Goal: Task Accomplishment & Management: Use online tool/utility

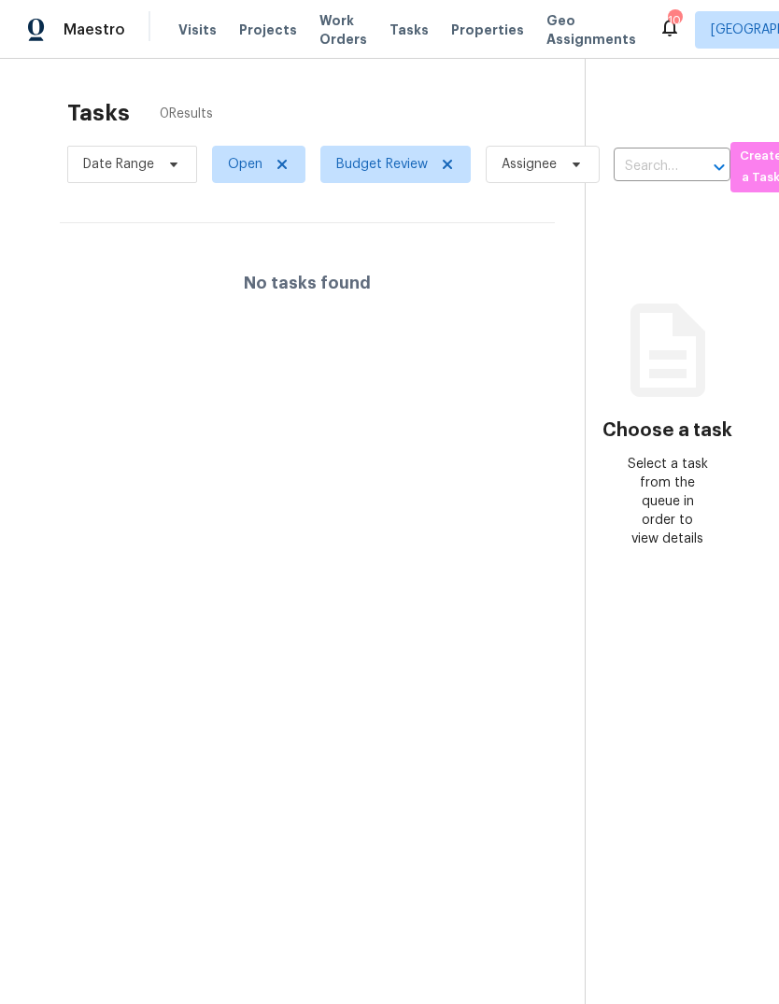
click at [200, 35] on span "Visits" at bounding box center [197, 30] width 38 height 19
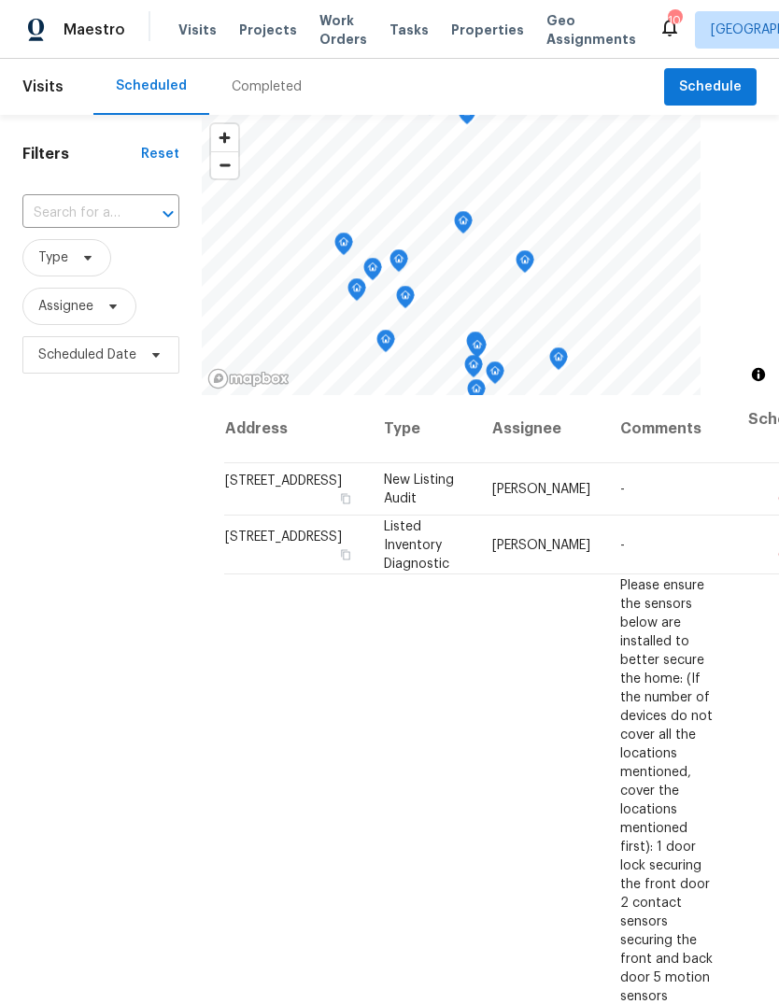
click at [279, 82] on div "Completed" at bounding box center [267, 87] width 70 height 19
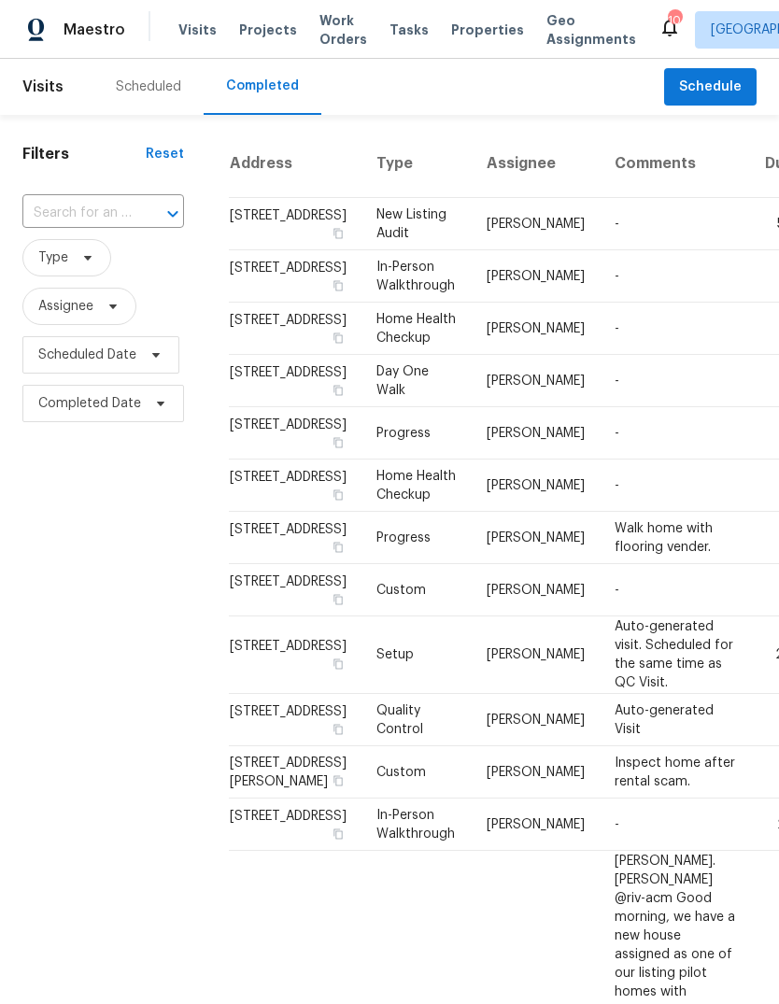
click at [182, 94] on div "Scheduled" at bounding box center [148, 87] width 110 height 56
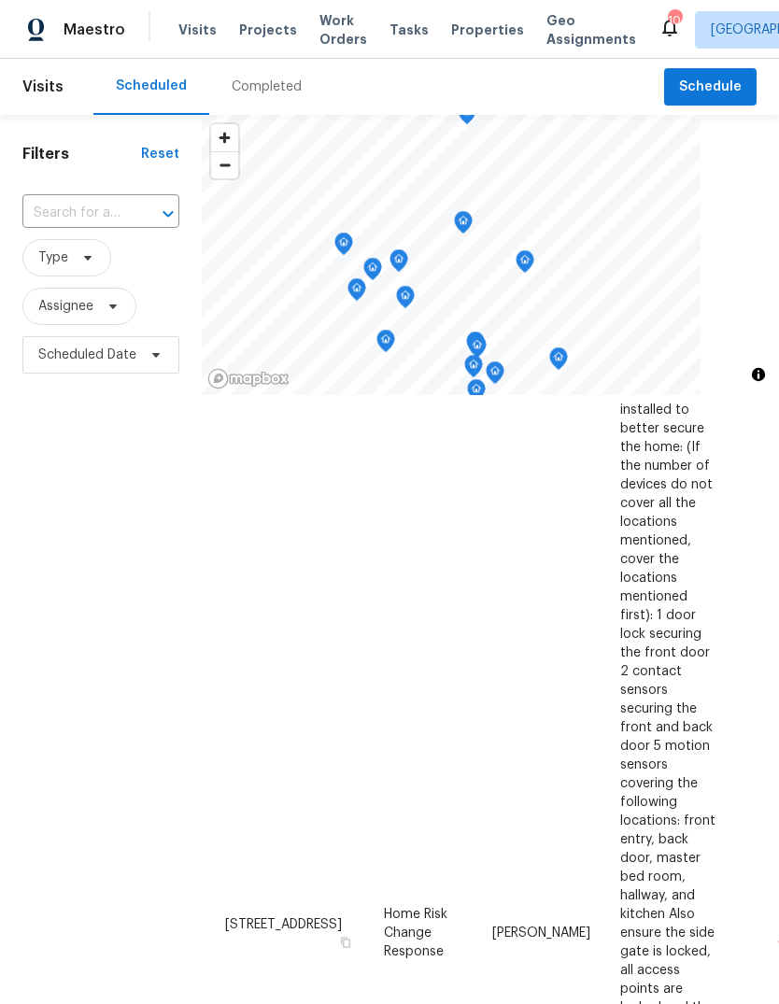
scroll to position [230, 0]
click at [476, 29] on span "Properties" at bounding box center [487, 30] width 73 height 19
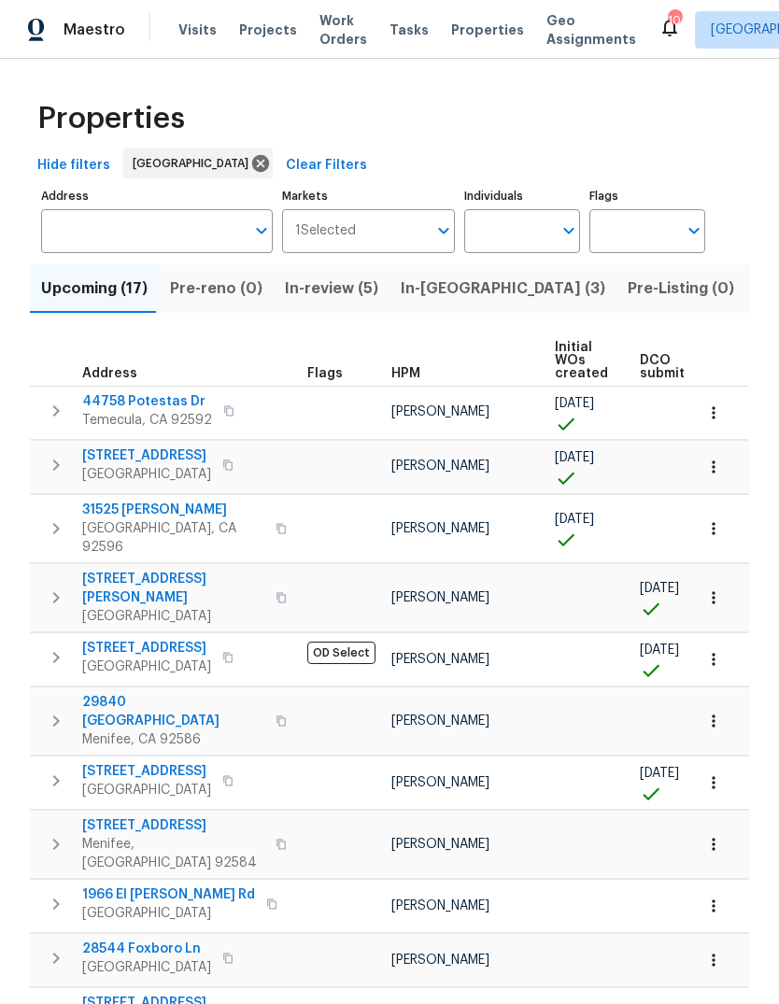
click at [273, 35] on span "Projects" at bounding box center [268, 30] width 58 height 19
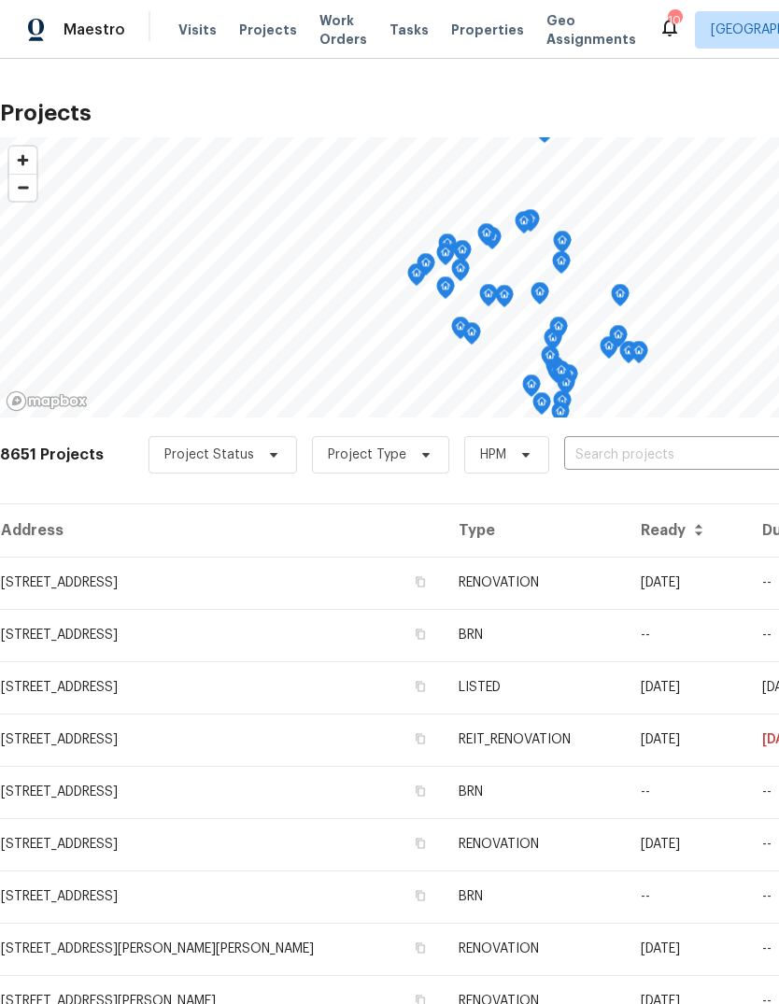
click at [601, 456] on input "text" at bounding box center [671, 455] width 214 height 29
type input "5916"
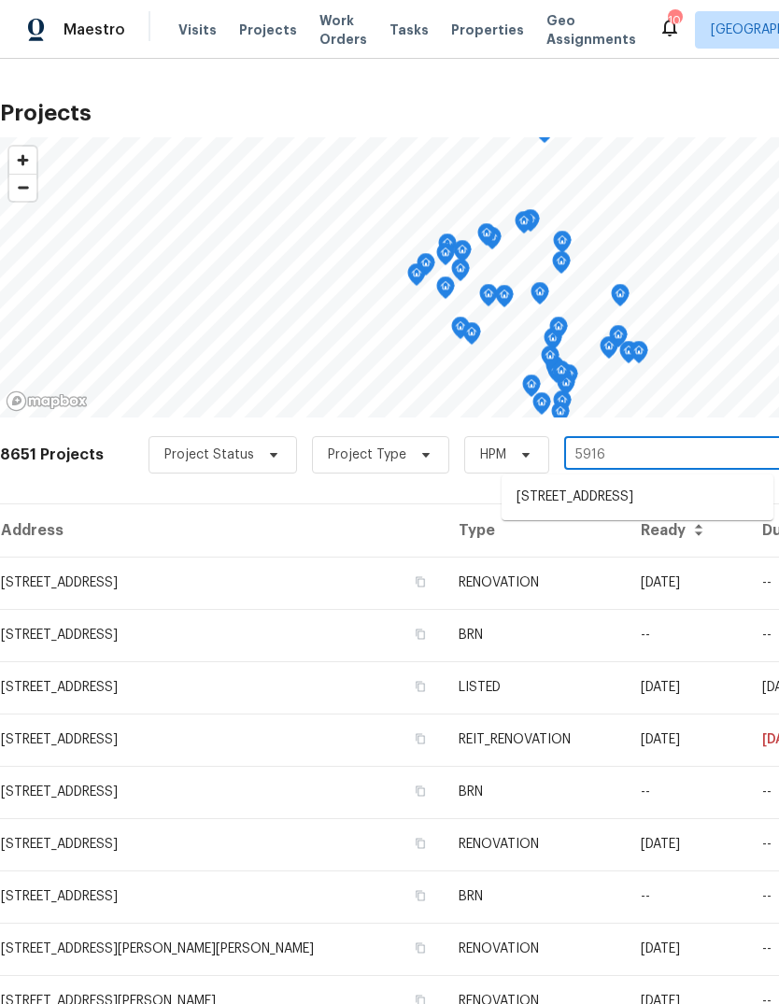
click at [679, 503] on li "[STREET_ADDRESS]" at bounding box center [638, 497] width 272 height 31
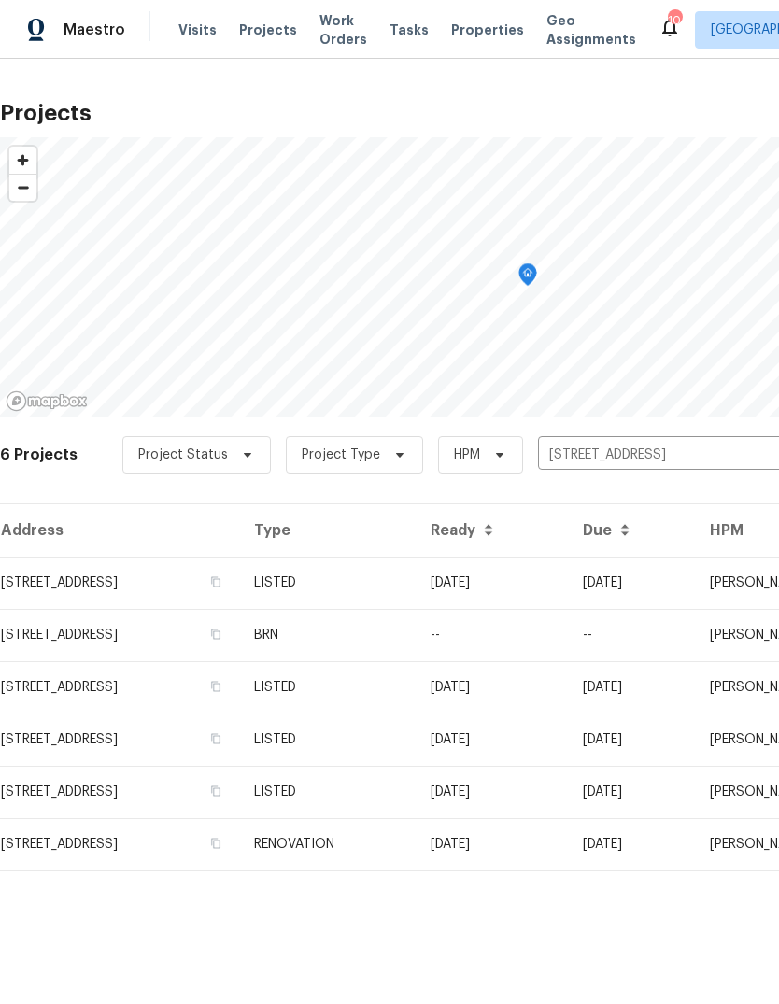
click at [416, 578] on td "LISTED" at bounding box center [327, 583] width 177 height 52
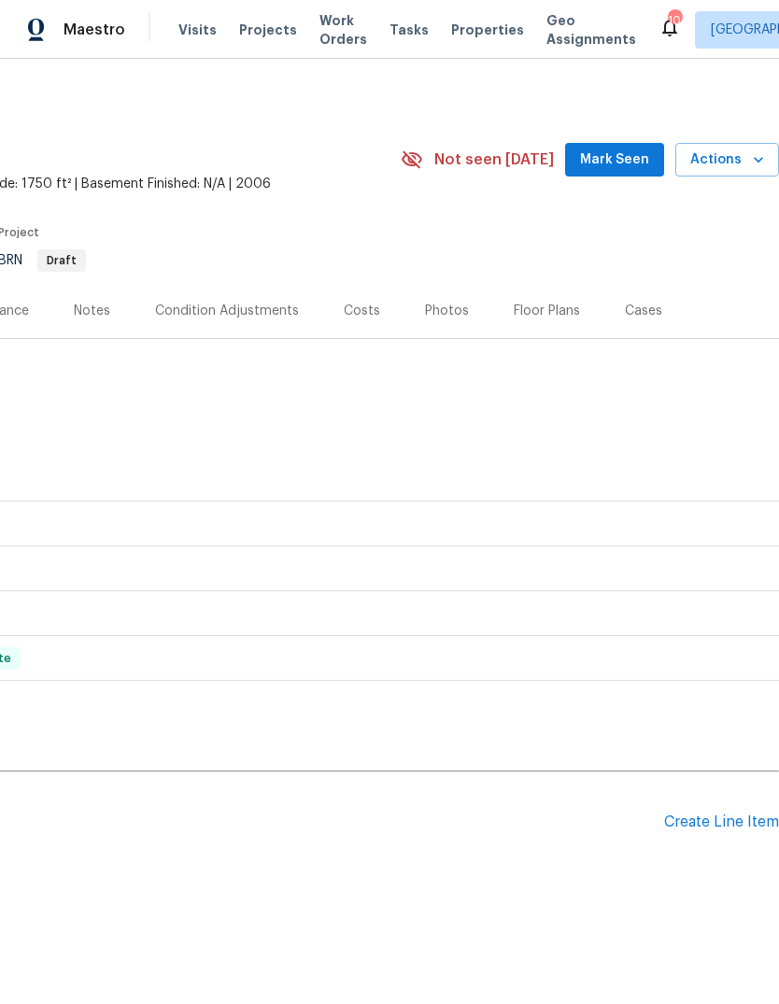
click at [749, 823] on div "Create Line Item" at bounding box center [721, 823] width 115 height 18
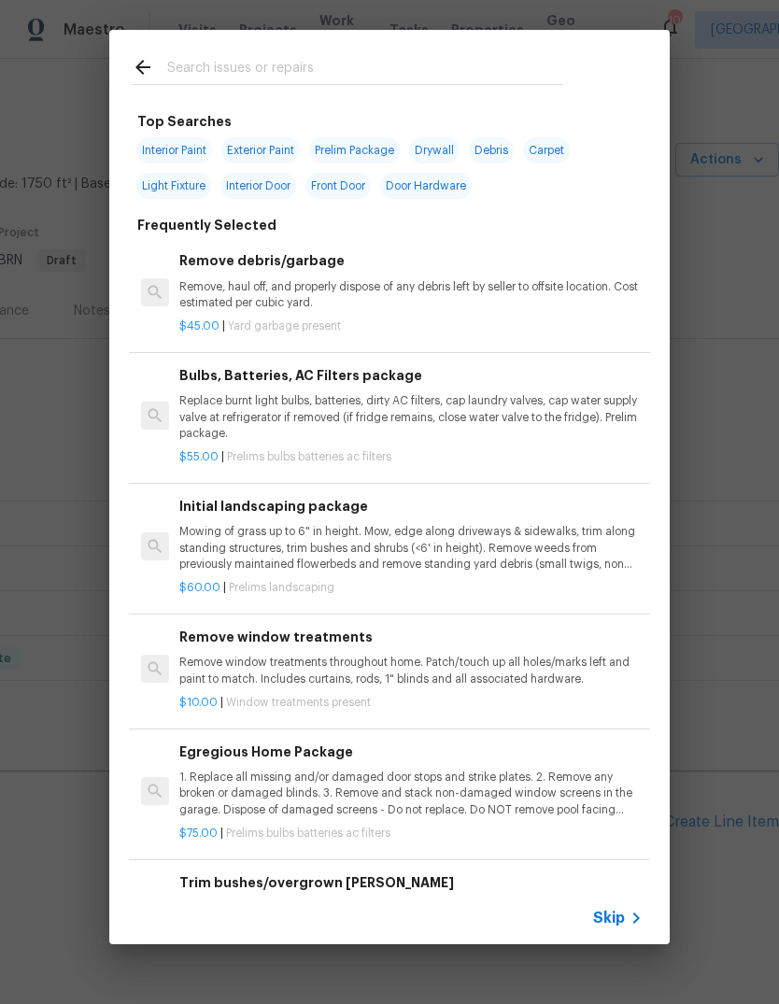
scroll to position [0, 276]
click at [213, 61] on input "text" at bounding box center [365, 70] width 396 height 28
type input "Gas"
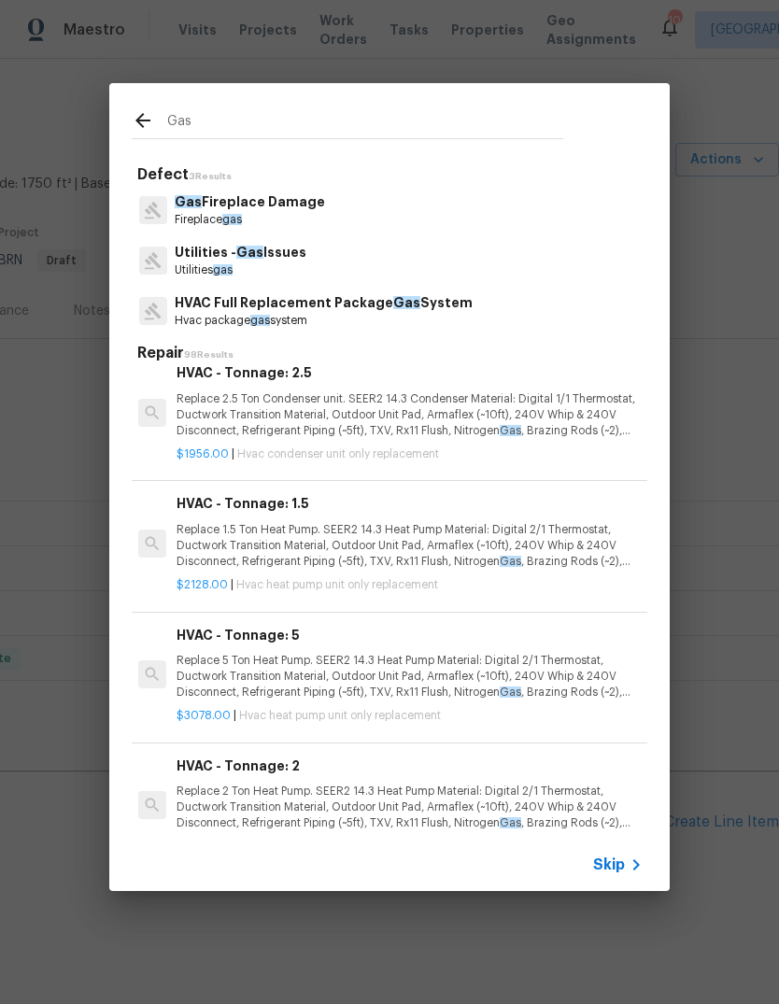
scroll to position [4658, 3]
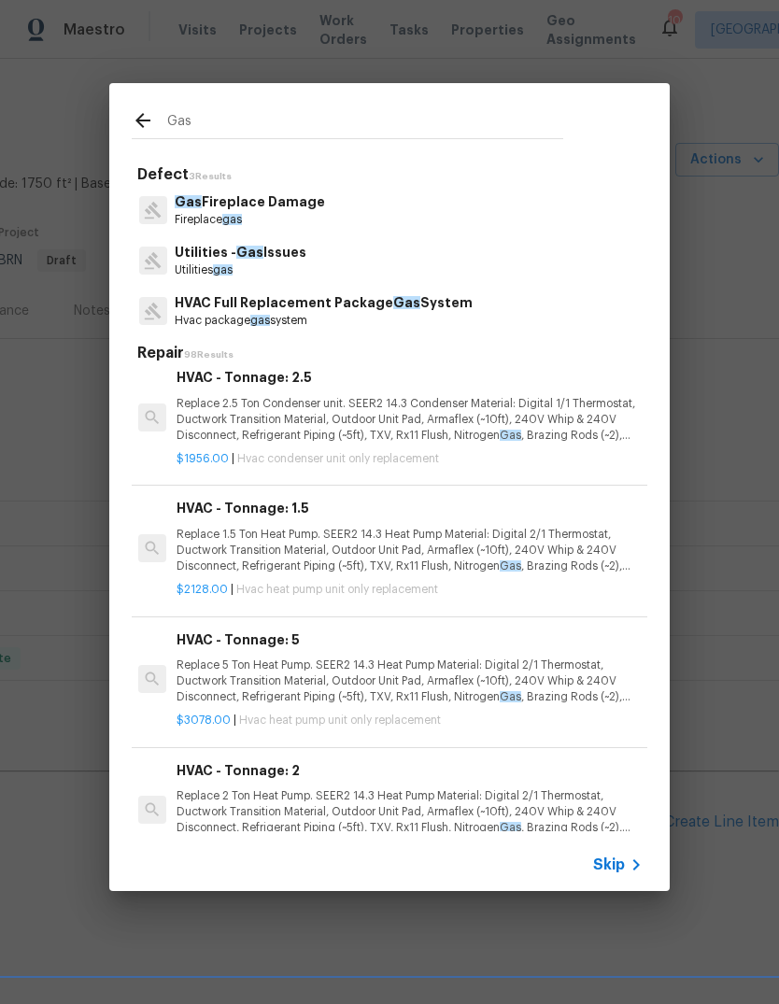
click at [300, 262] on p "Utilities - Gas Issues" at bounding box center [241, 253] width 132 height 20
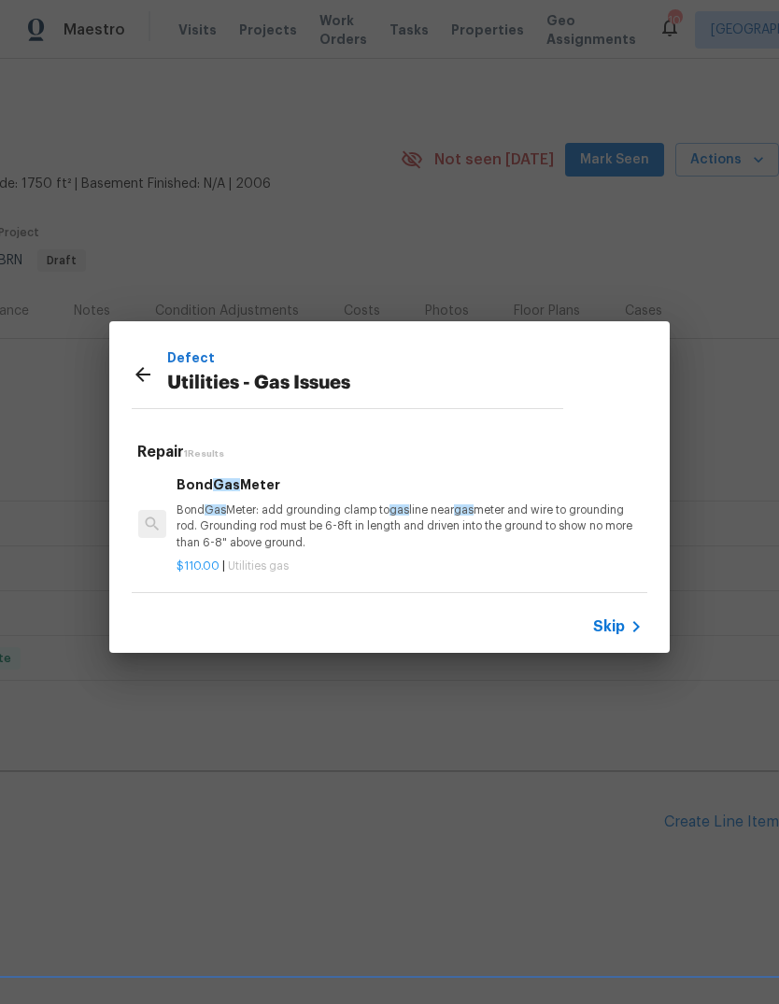
scroll to position [3, 3]
click at [145, 375] on icon at bounding box center [142, 374] width 15 height 15
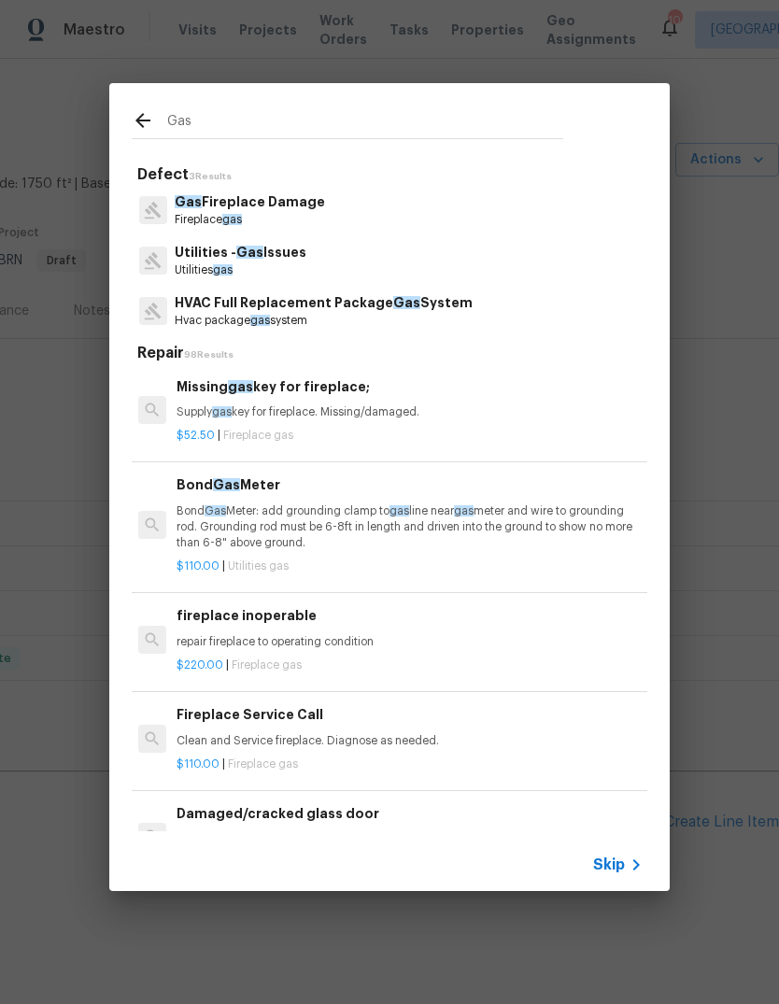
click at [224, 110] on input "Gas" at bounding box center [365, 123] width 396 height 28
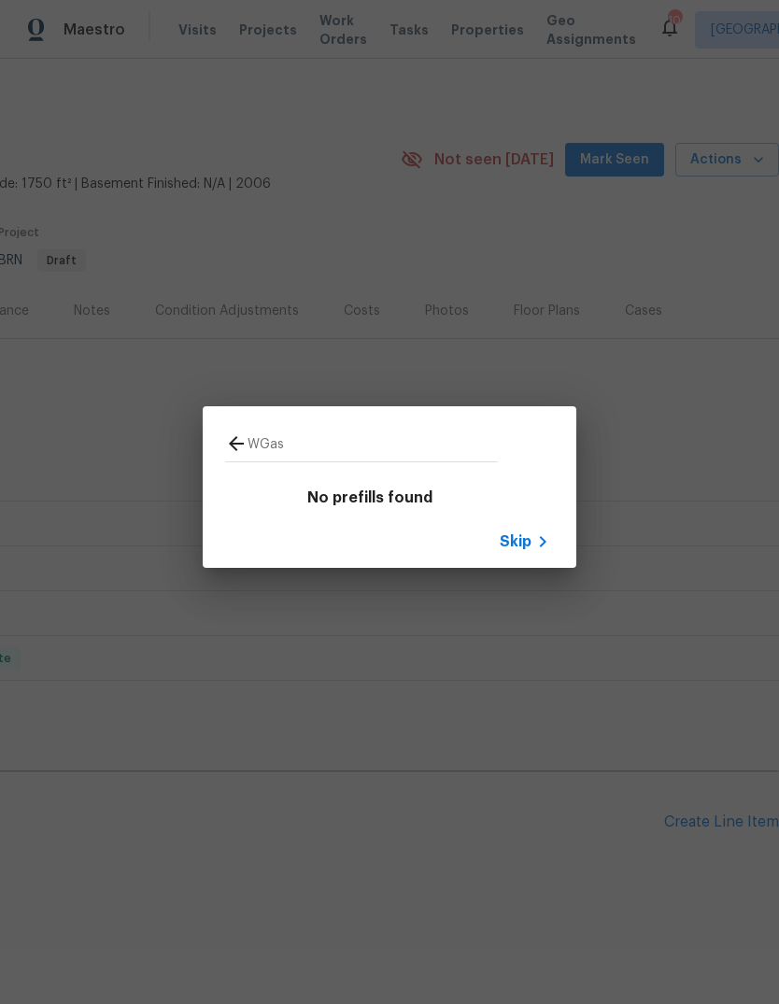
type input "Gas"
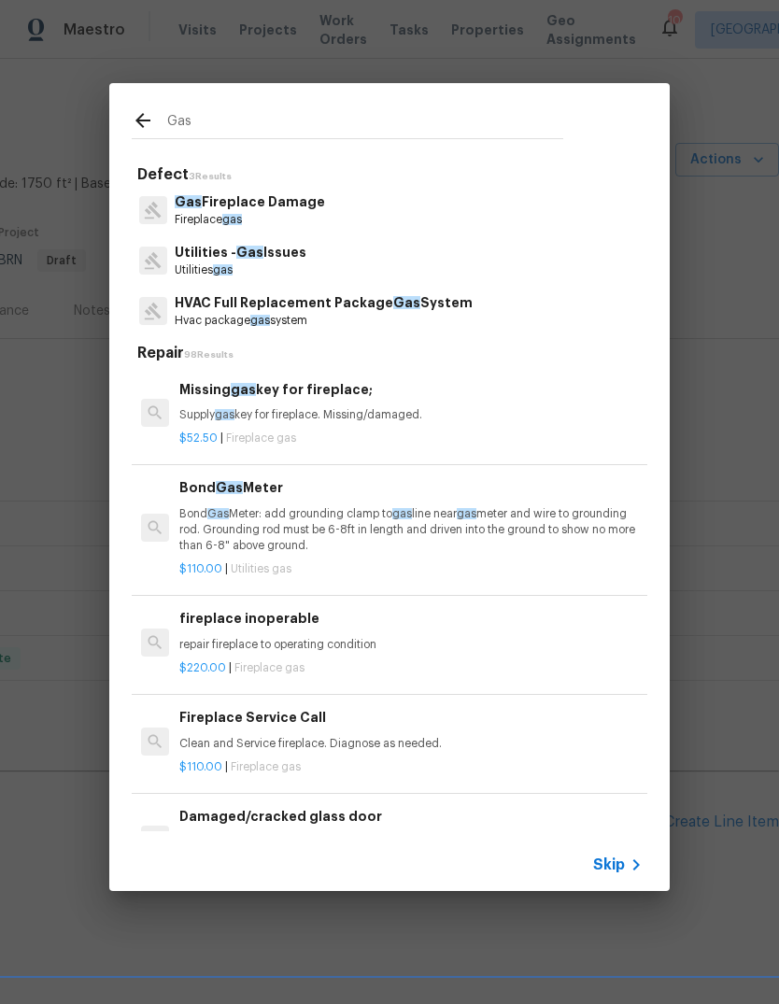
click at [286, 446] on div "Missing gas key for fireplace; Supply gas key for fireplace. Missing/damaged. $…" at bounding box center [411, 413] width 469 height 74
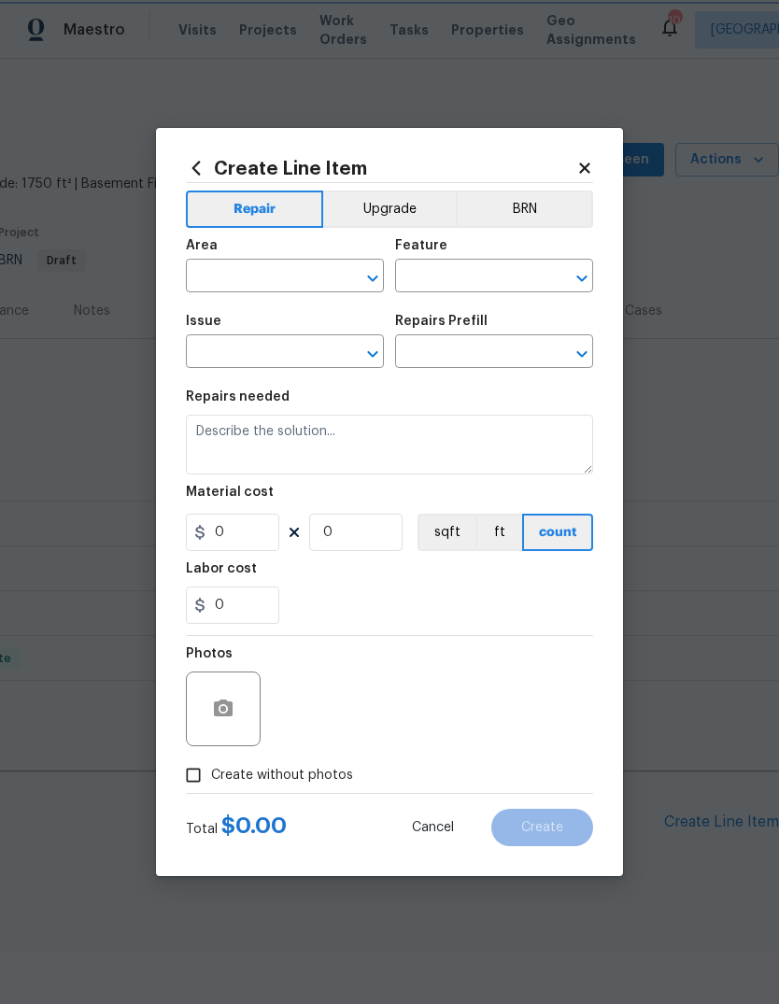
type input "Fireplace"
type input "Gas Fireplace Damage"
type textarea "Supply gas key for fireplace. Missing/damaged."
type input "1"
type input "Missing gas key for fireplace; $52.50"
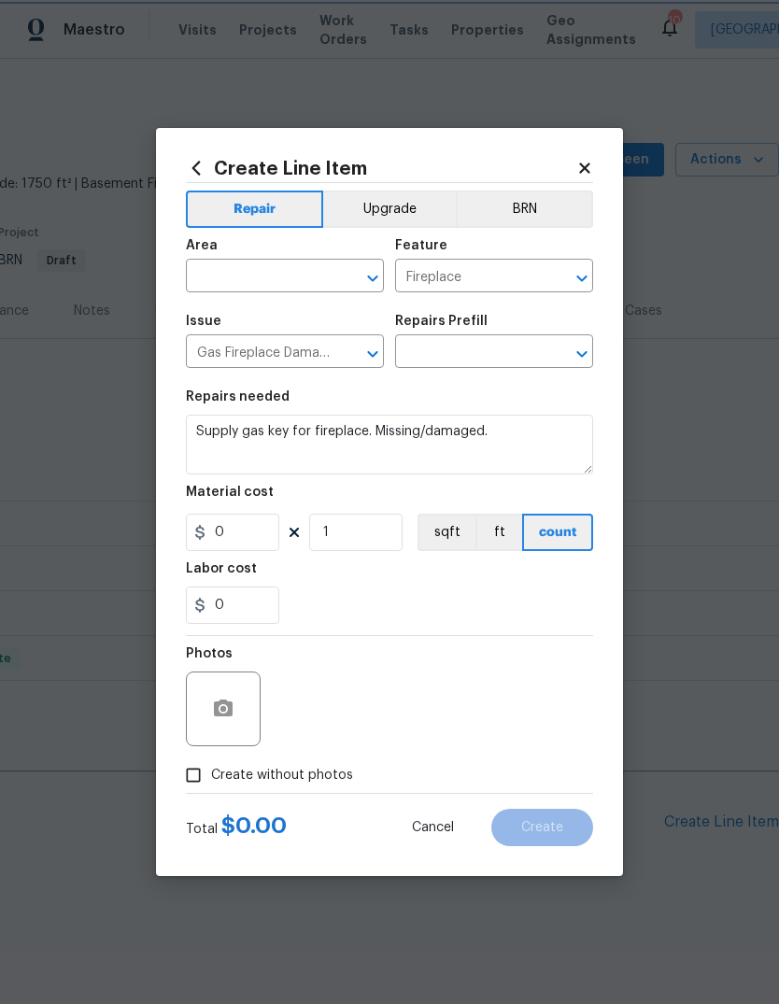
type input "52.5"
click at [590, 164] on icon at bounding box center [584, 168] width 17 height 17
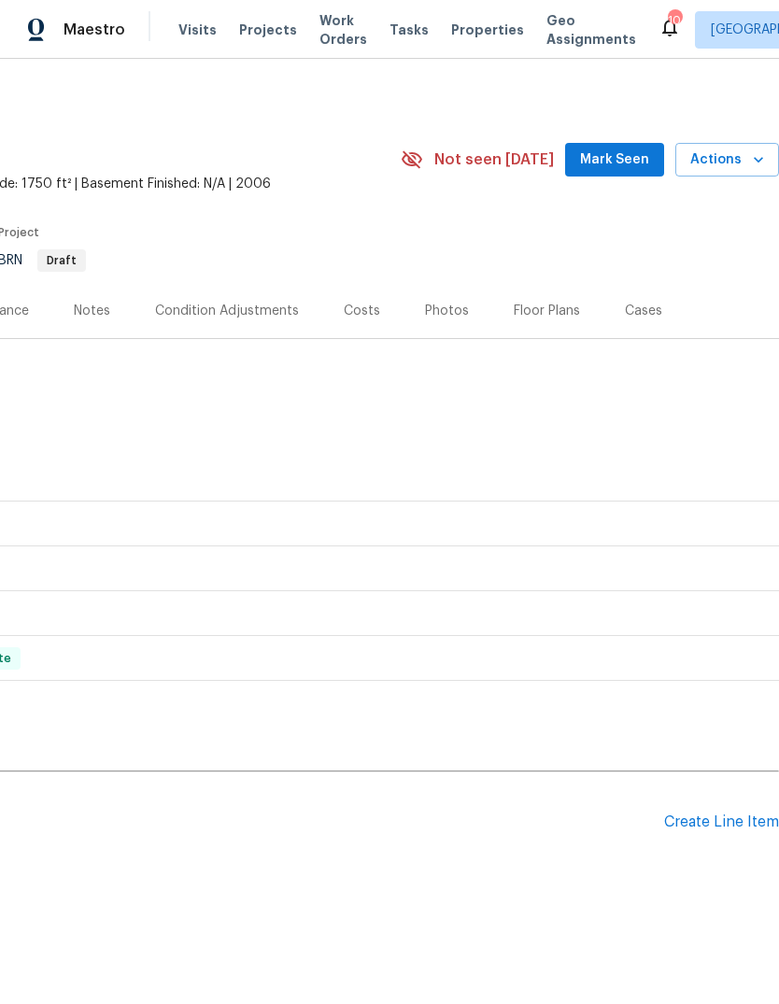
click at [739, 818] on div "Create Line Item" at bounding box center [721, 823] width 115 height 18
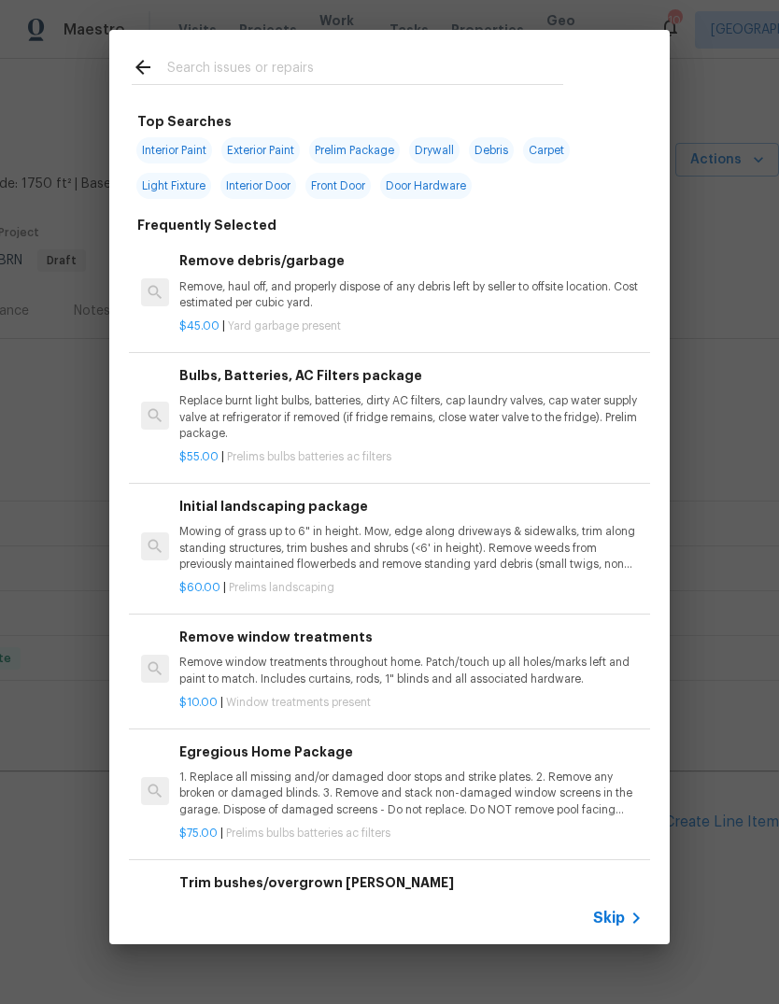
click at [201, 56] on input "text" at bounding box center [365, 70] width 396 height 28
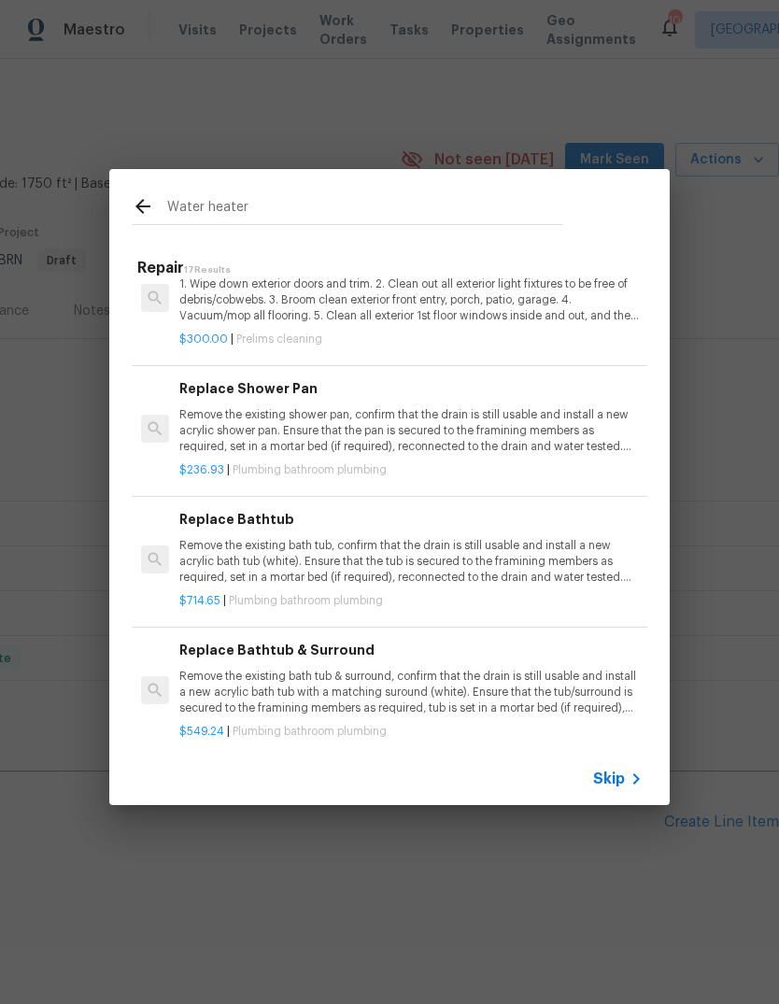
scroll to position [1648, 0]
type input "Water heater"
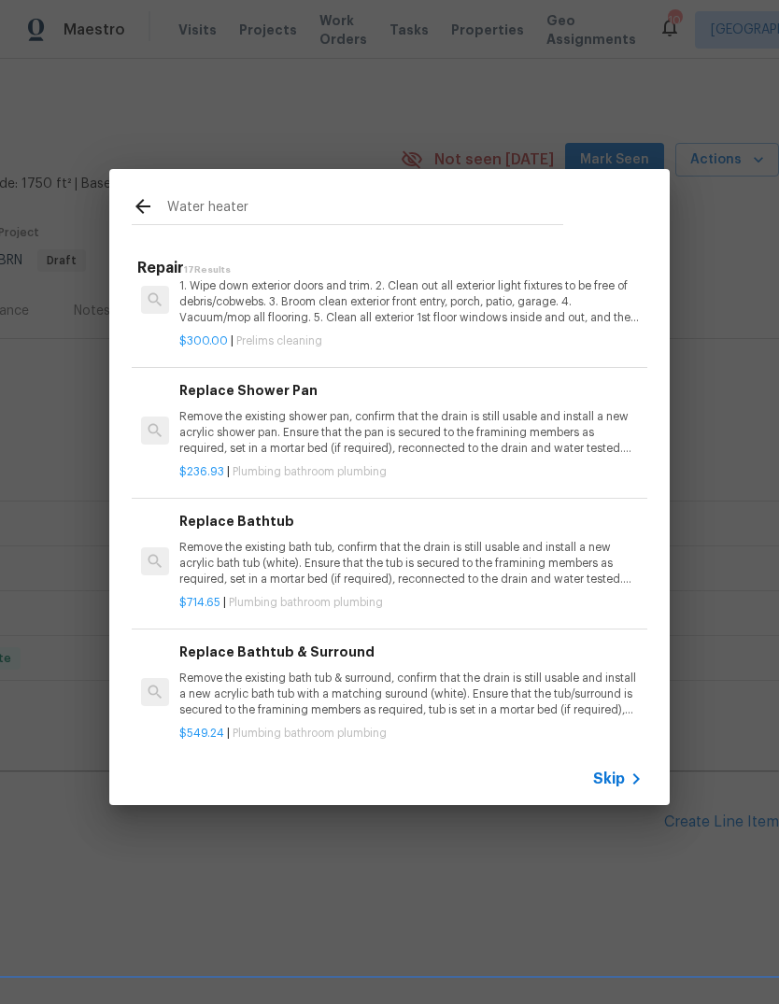
click at [146, 214] on icon at bounding box center [143, 206] width 22 height 22
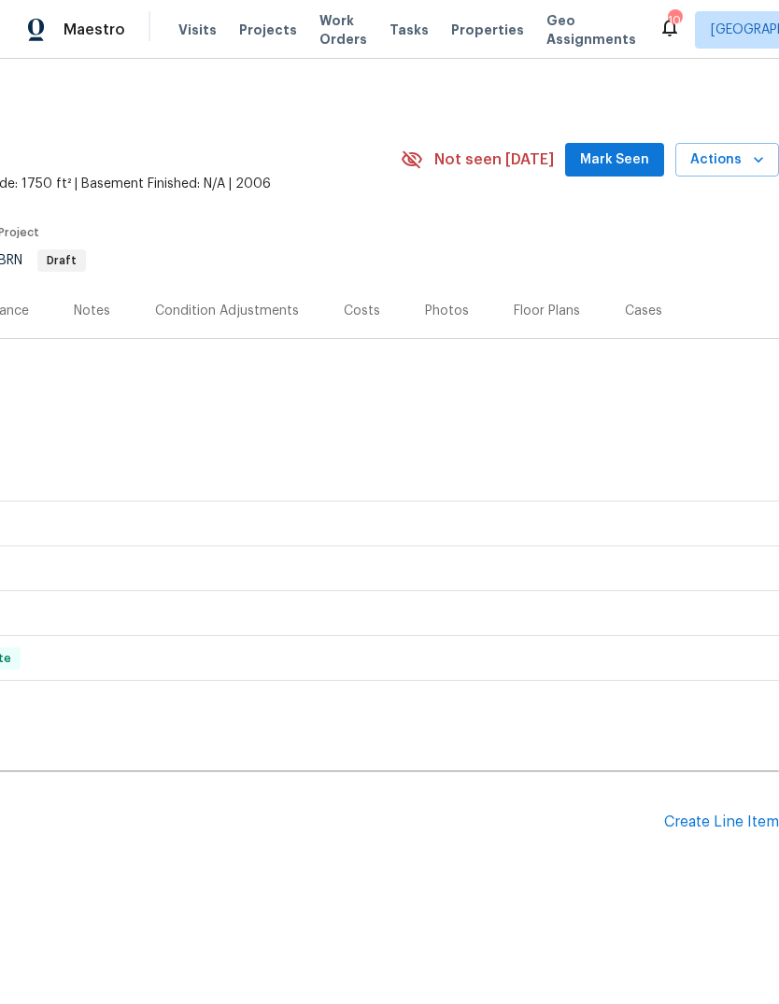
click at [736, 828] on div "Create Line Item" at bounding box center [721, 823] width 115 height 18
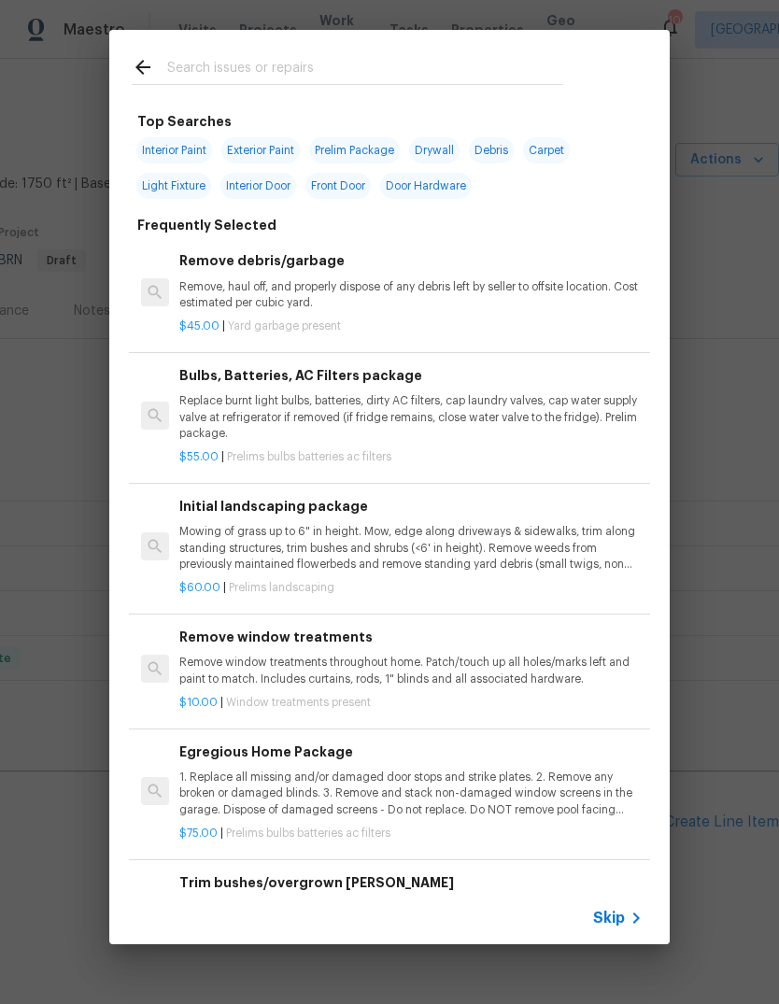
click at [198, 64] on input "text" at bounding box center [365, 70] width 396 height 28
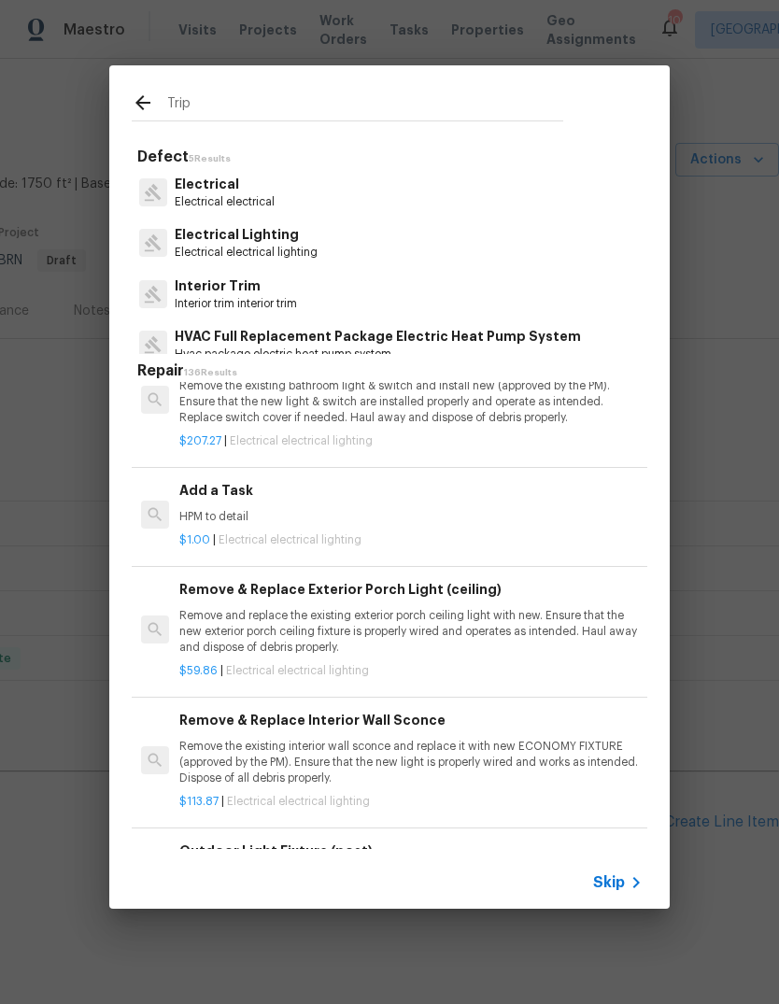
scroll to position [4129, 0]
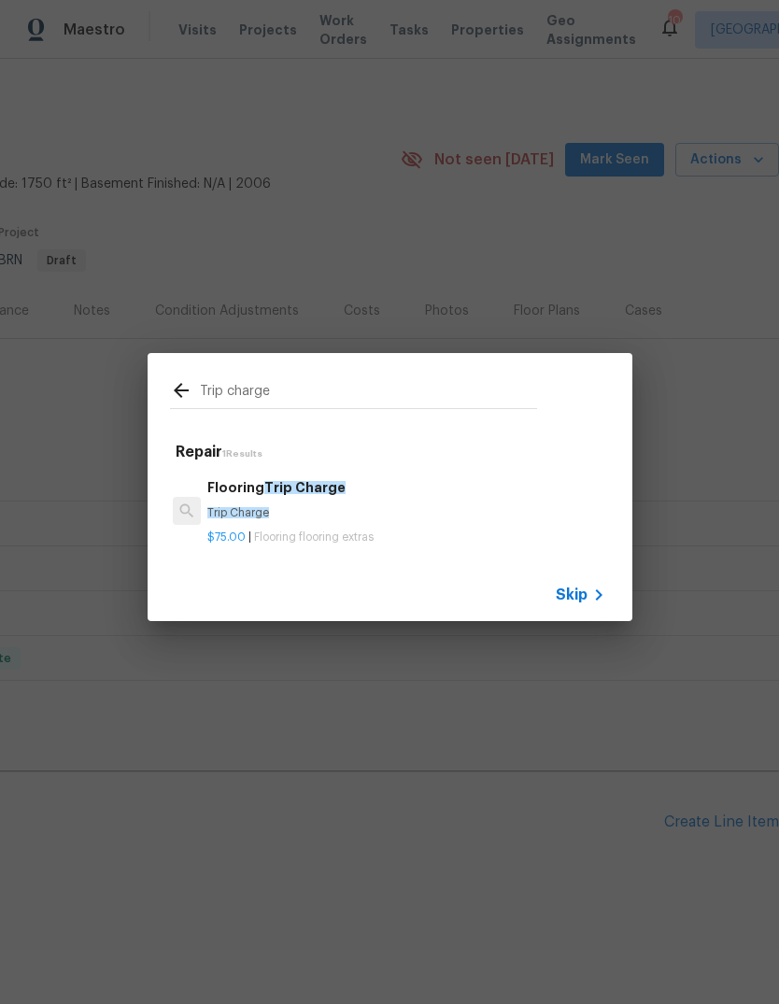
type input "Trip charge"
click at [172, 386] on icon at bounding box center [181, 390] width 22 height 22
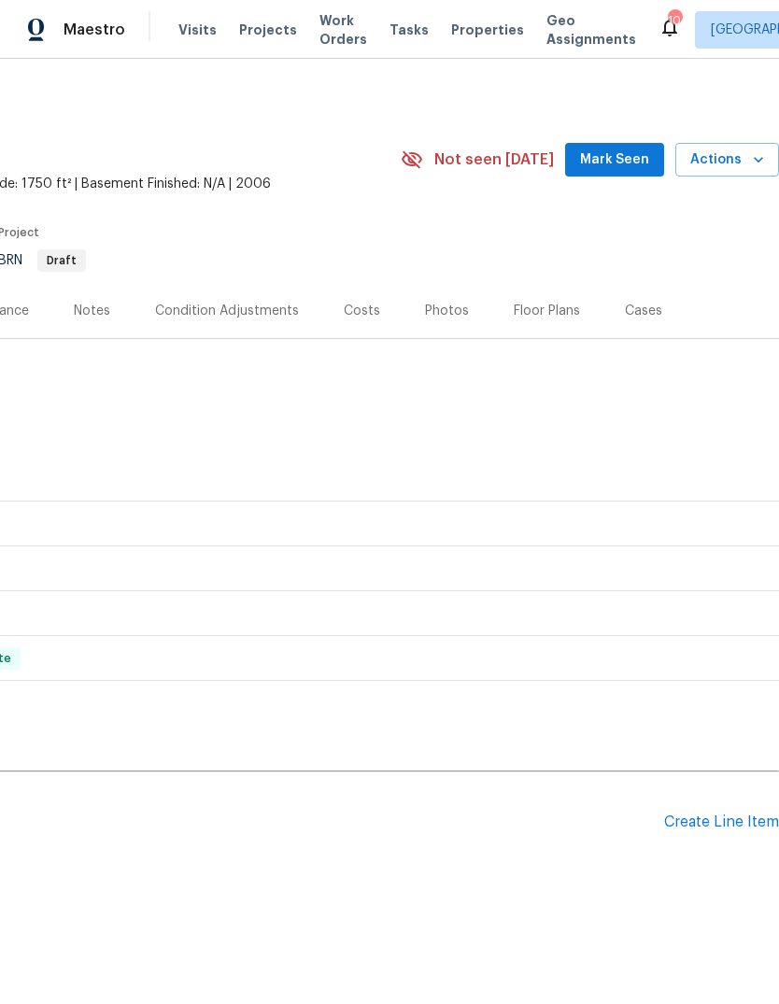
click at [734, 822] on div "Create Line Item" at bounding box center [721, 823] width 115 height 18
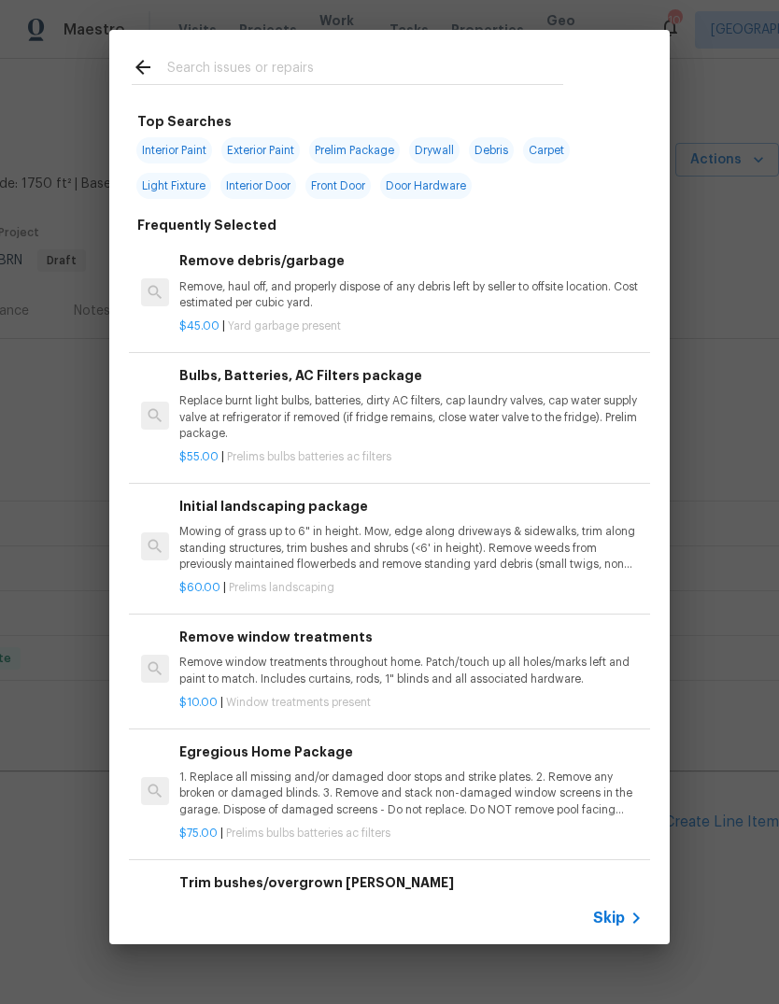
click at [203, 75] on input "text" at bounding box center [365, 70] width 396 height 28
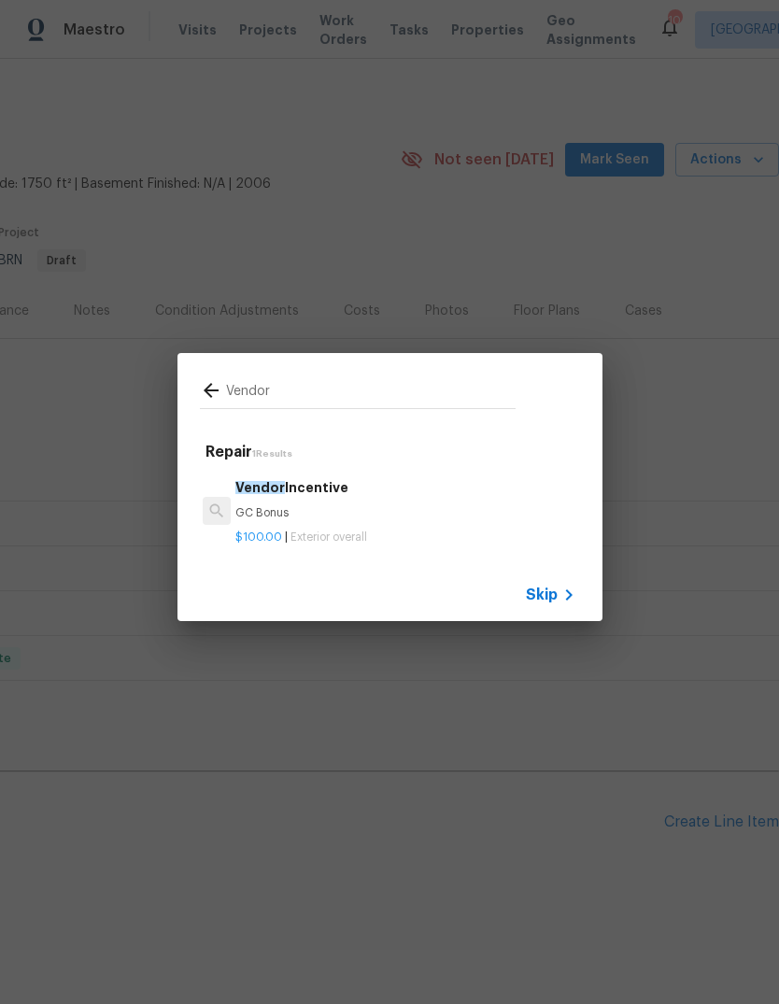
type input "Vendor"
click at [210, 396] on icon at bounding box center [211, 390] width 15 height 15
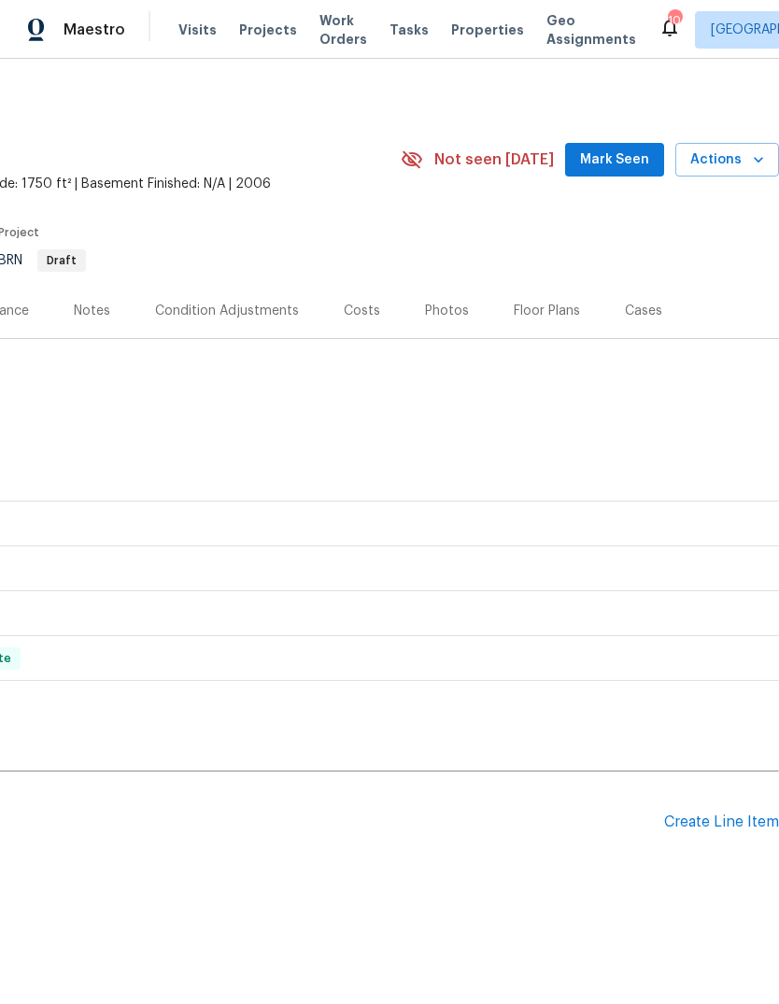
click at [742, 819] on div "Create Line Item" at bounding box center [721, 823] width 115 height 18
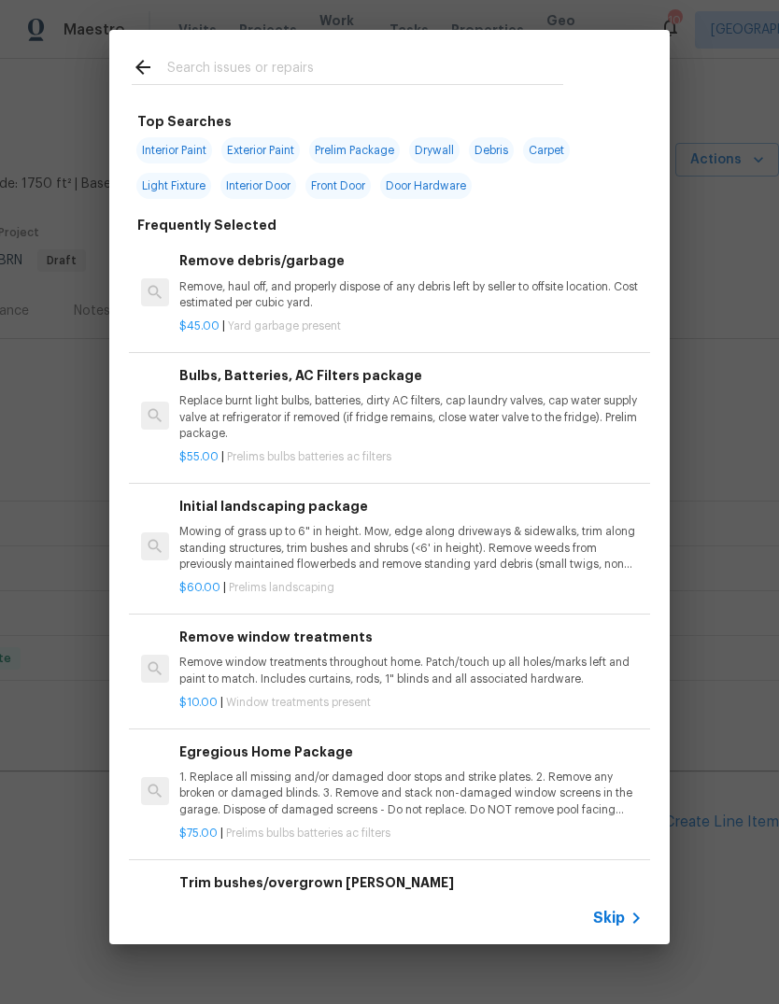
click at [196, 60] on input "text" at bounding box center [365, 70] width 396 height 28
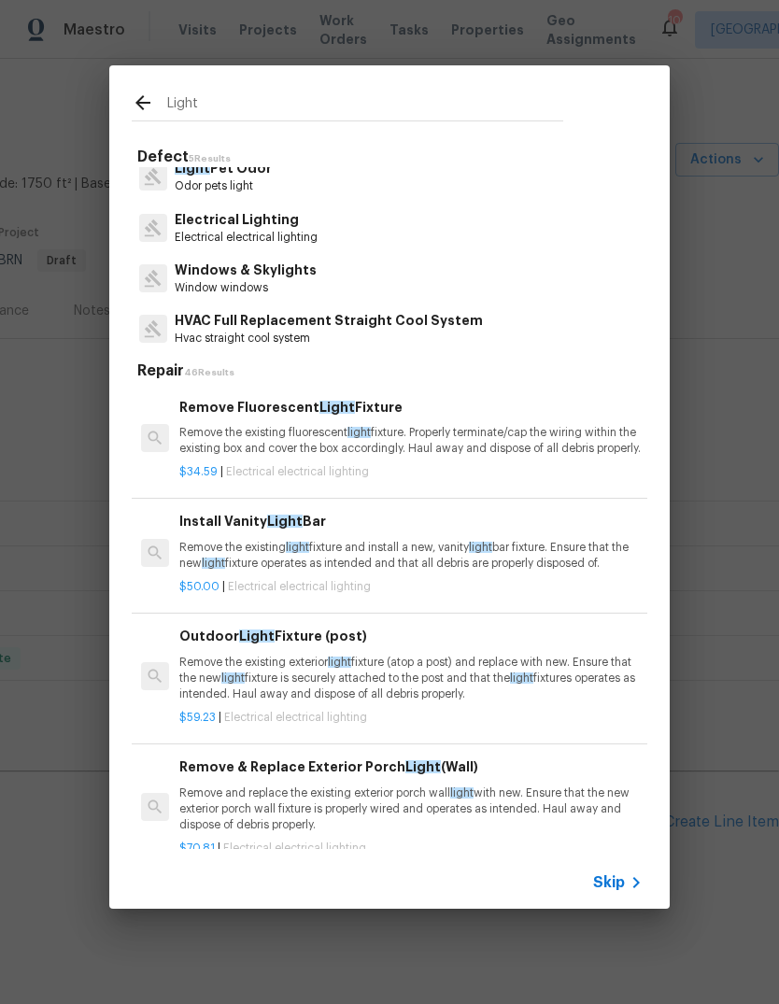
scroll to position [65, 0]
type input "L"
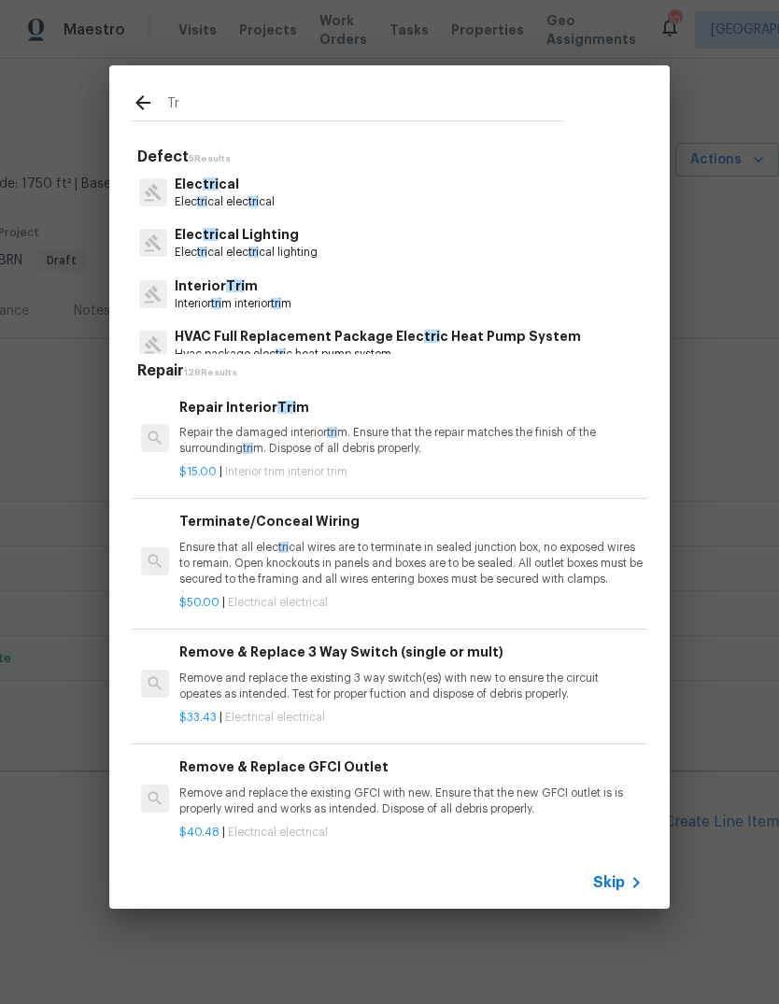
type input "T"
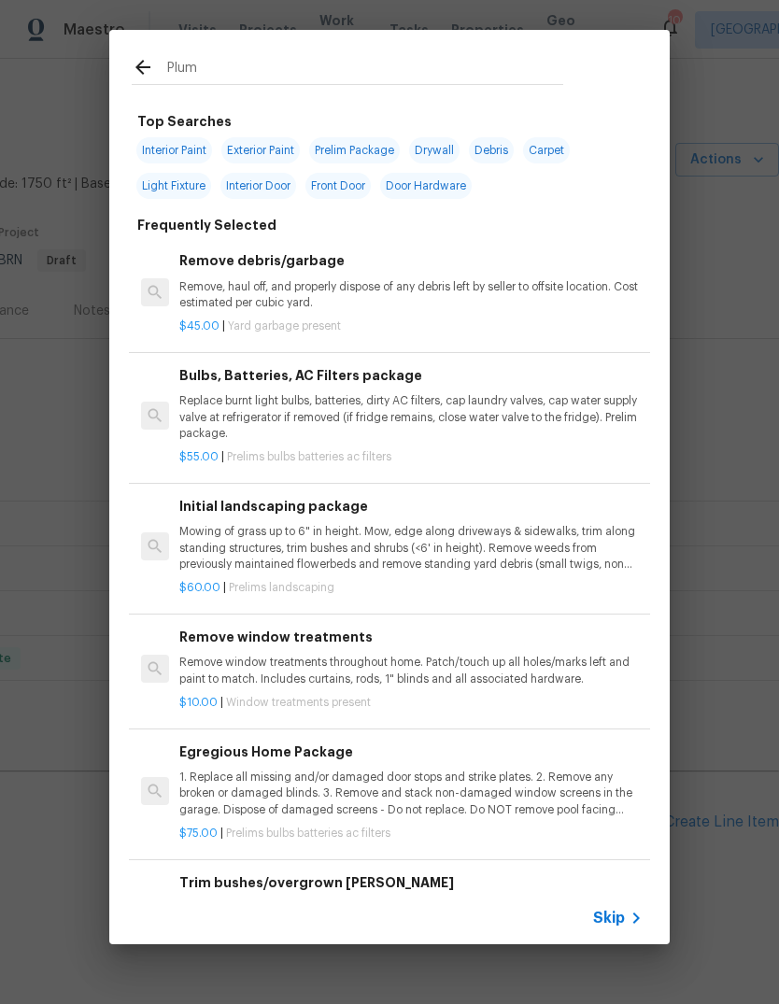
type input "Plumb"
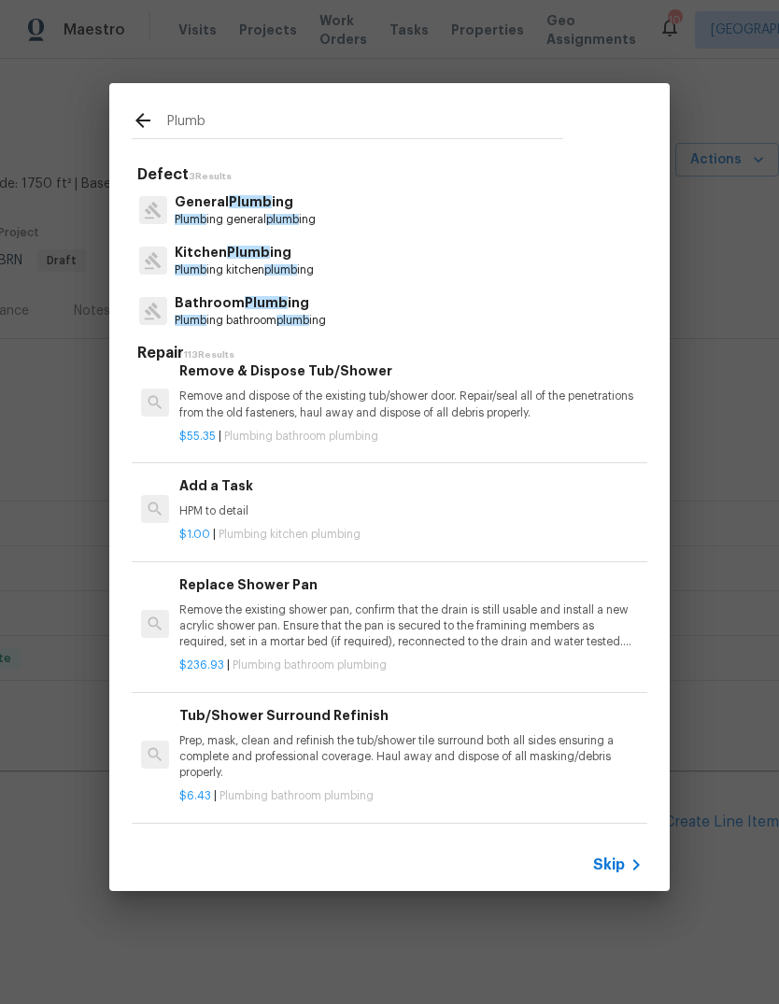
scroll to position [1367, 0]
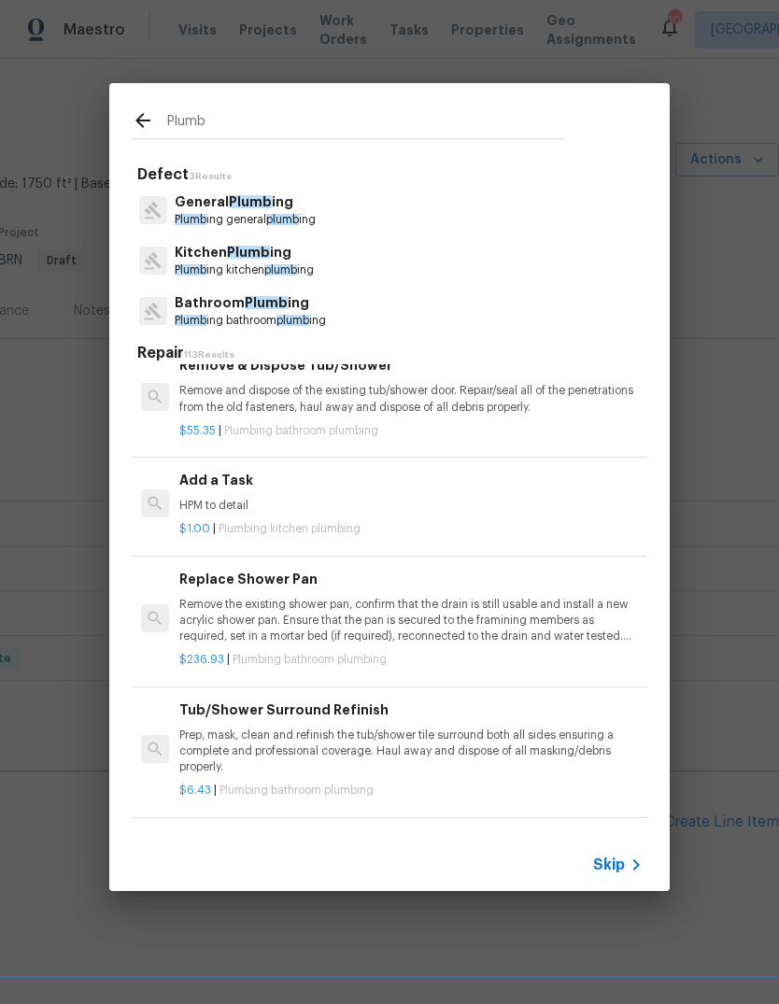
click at [336, 498] on p "HPM to detail" at bounding box center [410, 506] width 463 height 16
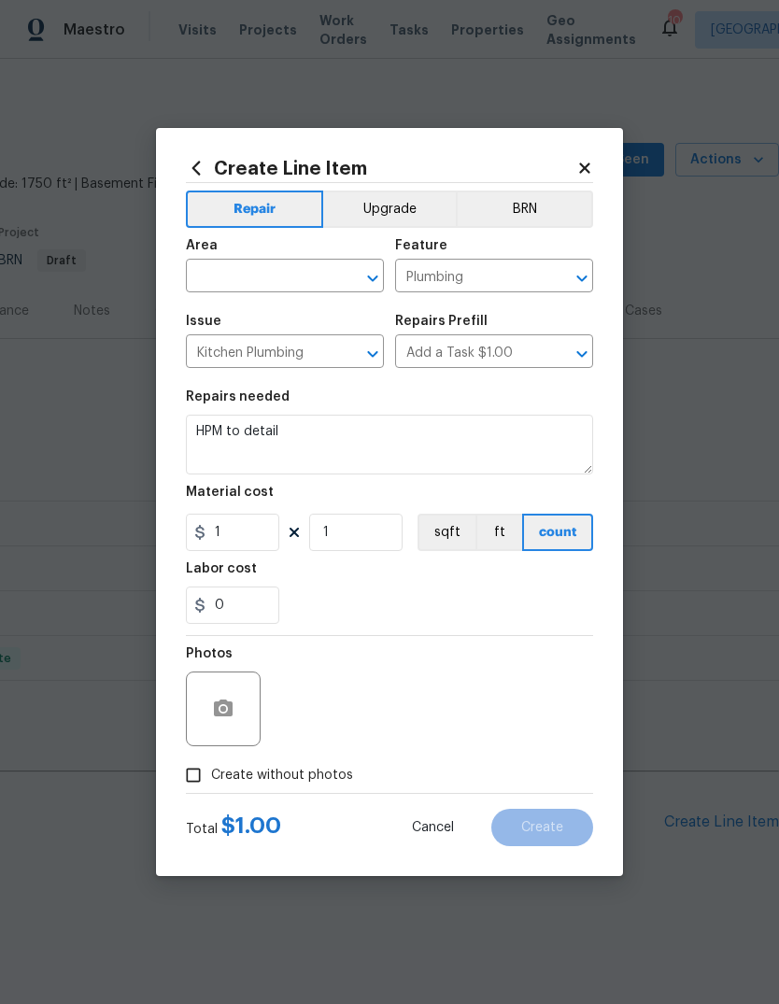
click at [319, 491] on div "Material cost" at bounding box center [389, 498] width 407 height 24
click at [257, 282] on input "text" at bounding box center [259, 277] width 146 height 29
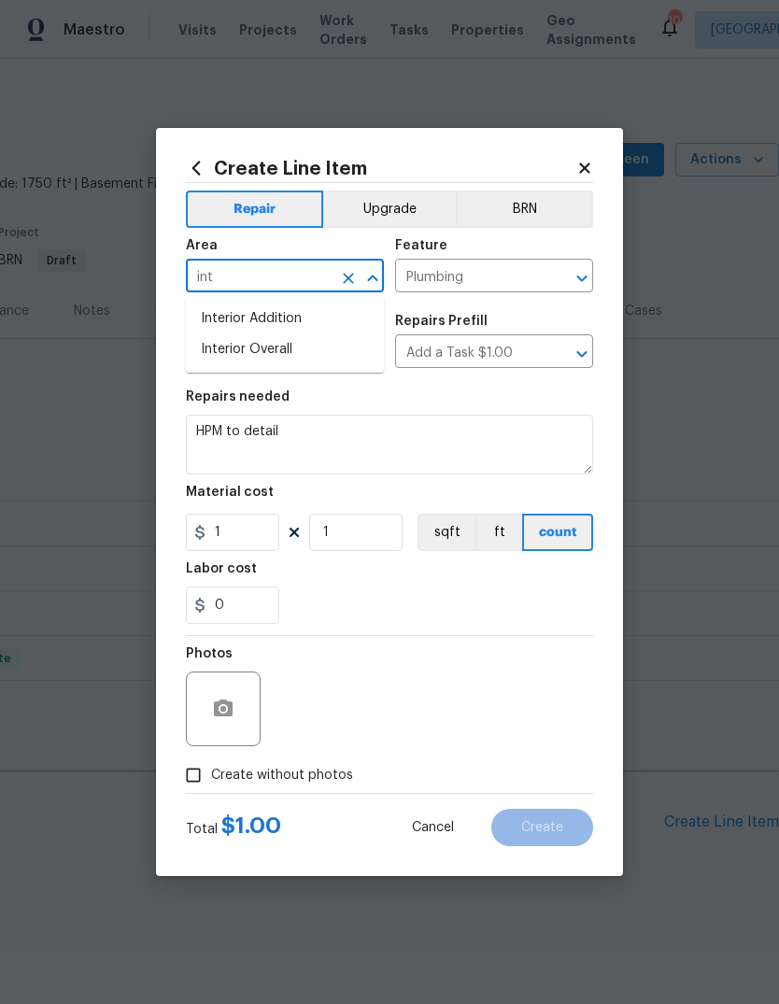
click at [284, 335] on li "Interior Overall" at bounding box center [285, 349] width 198 height 31
type input "Interior Overall"
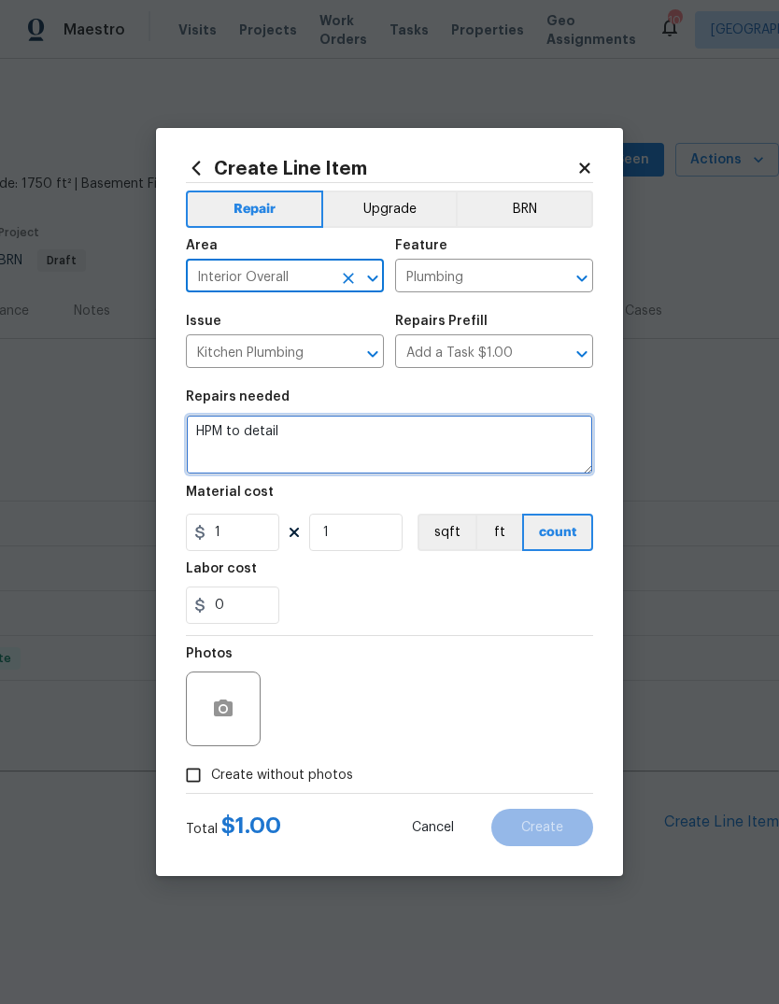
click at [319, 440] on textarea "HPM to detail" at bounding box center [389, 445] width 407 height 60
type textarea "H"
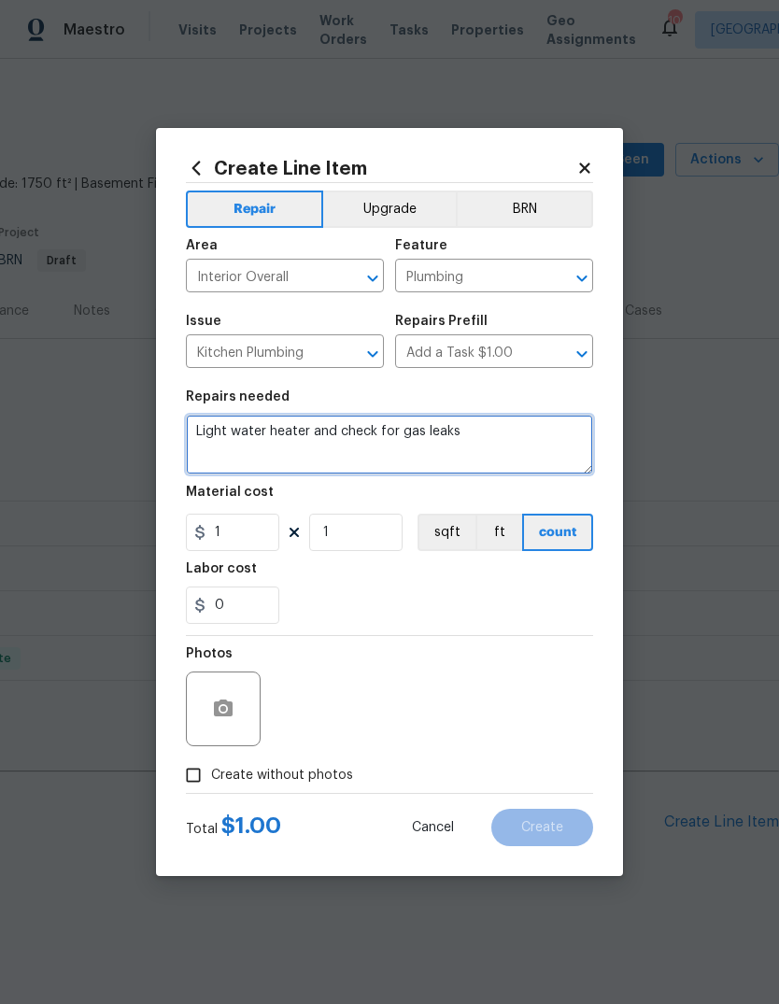
type textarea "Light water heater and check for gas leaks"
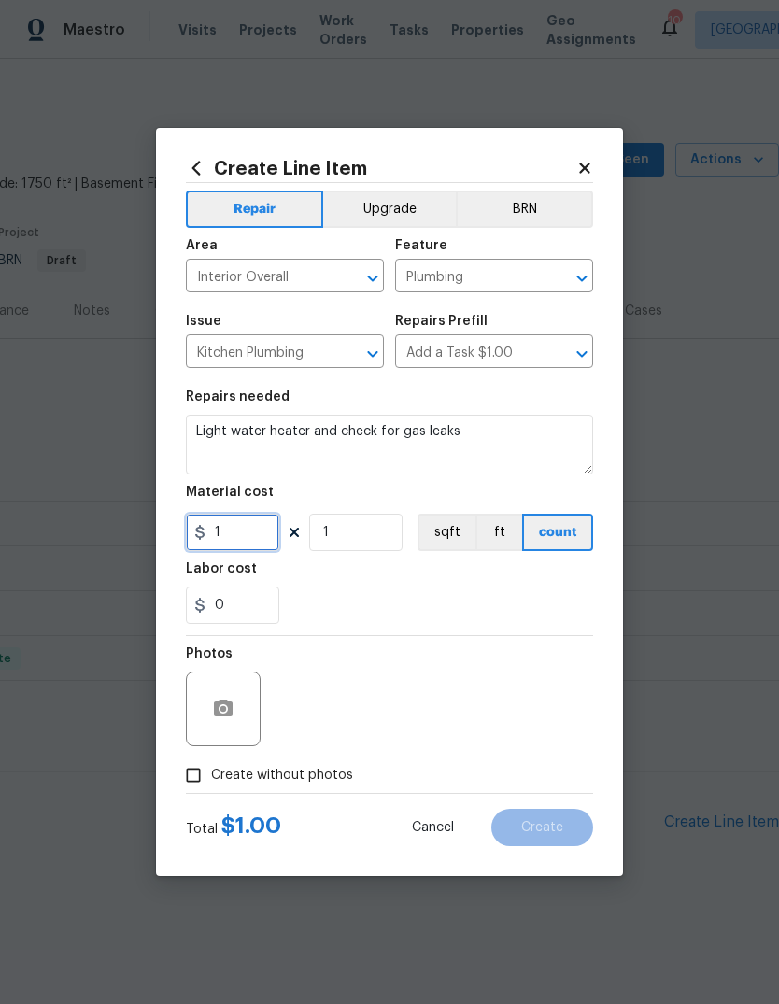
click at [251, 521] on input "1" at bounding box center [232, 532] width 93 height 37
click at [244, 526] on input "1" at bounding box center [232, 532] width 93 height 37
click at [397, 542] on input "1" at bounding box center [355, 532] width 93 height 37
click at [254, 529] on input "1" at bounding box center [232, 532] width 93 height 37
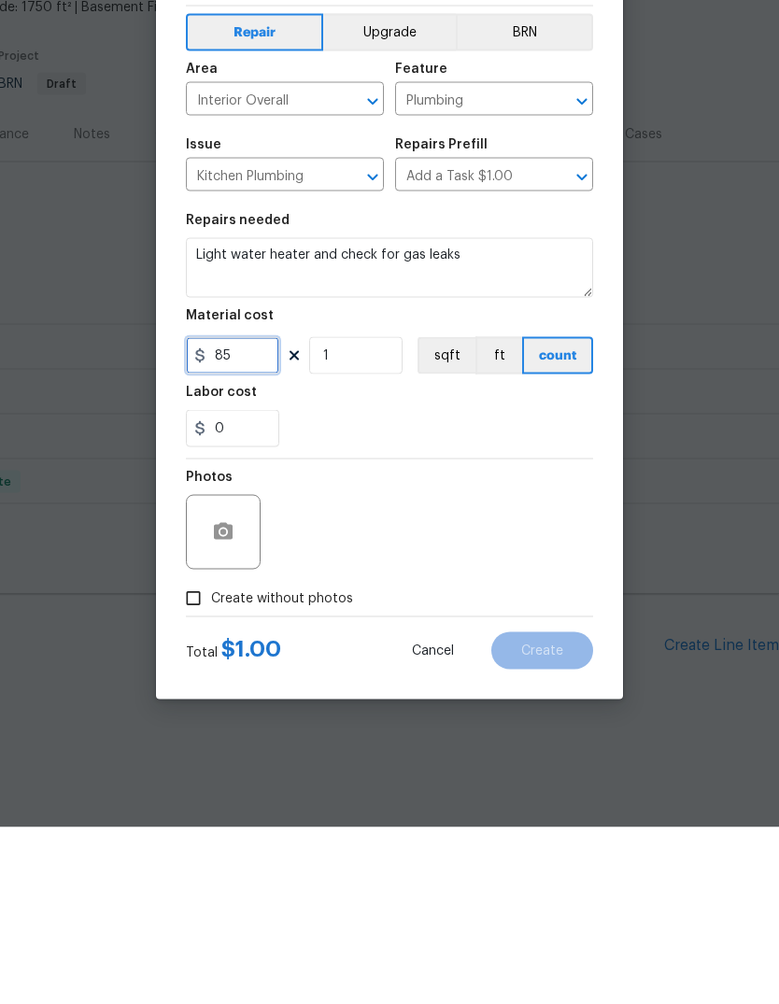
type input "85"
click at [197, 758] on input "Create without photos" at bounding box center [193, 775] width 35 height 35
checkbox input "true"
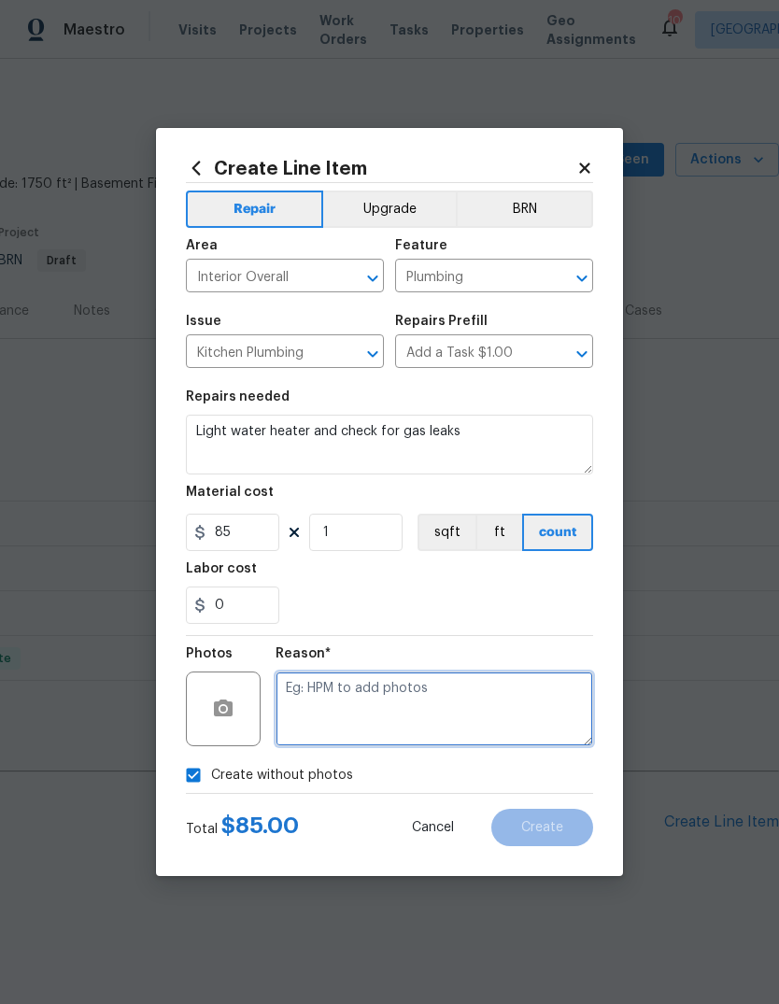
click at [344, 701] on textarea at bounding box center [435, 709] width 318 height 75
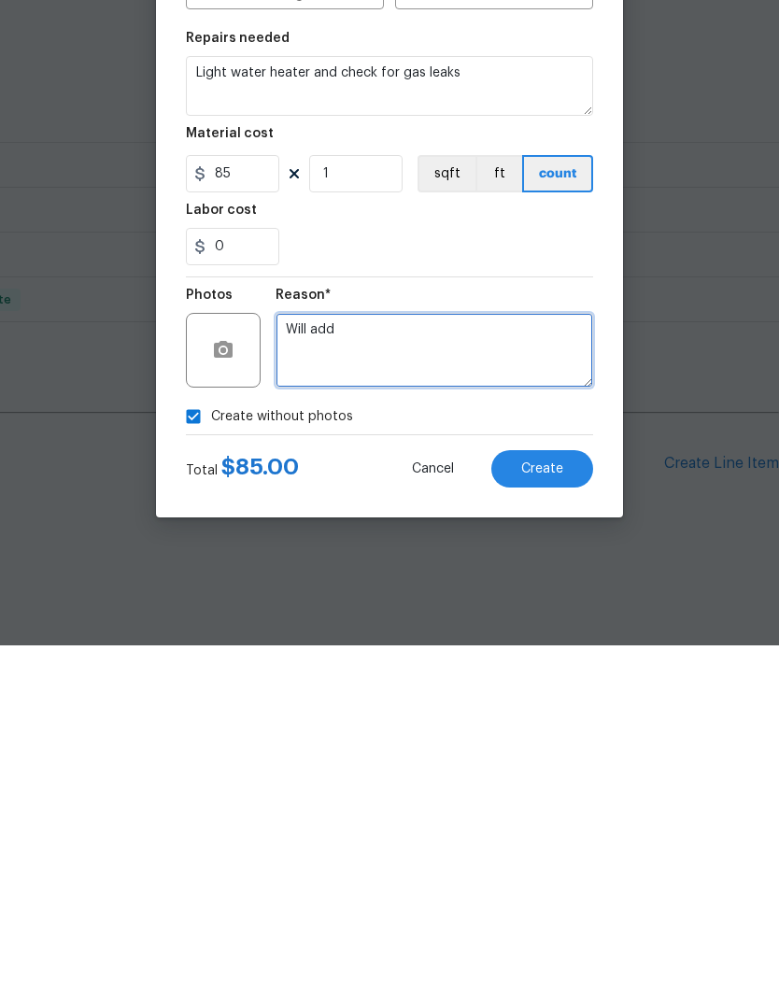
type textarea "Will add"
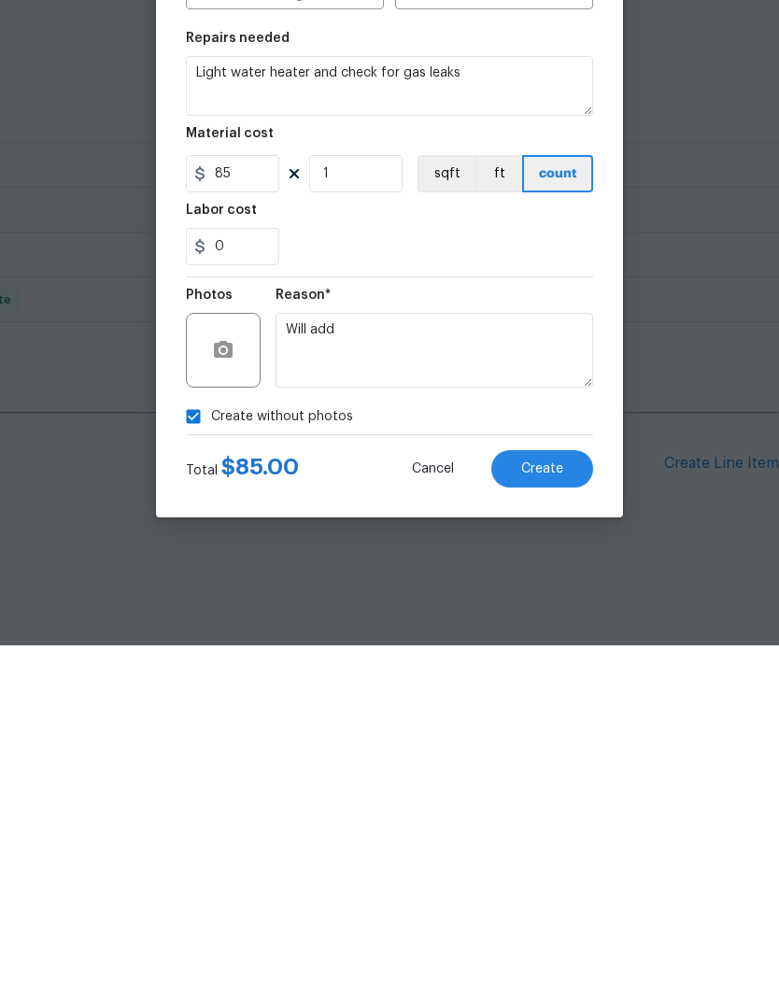
click at [539, 809] on button "Create" at bounding box center [542, 827] width 102 height 37
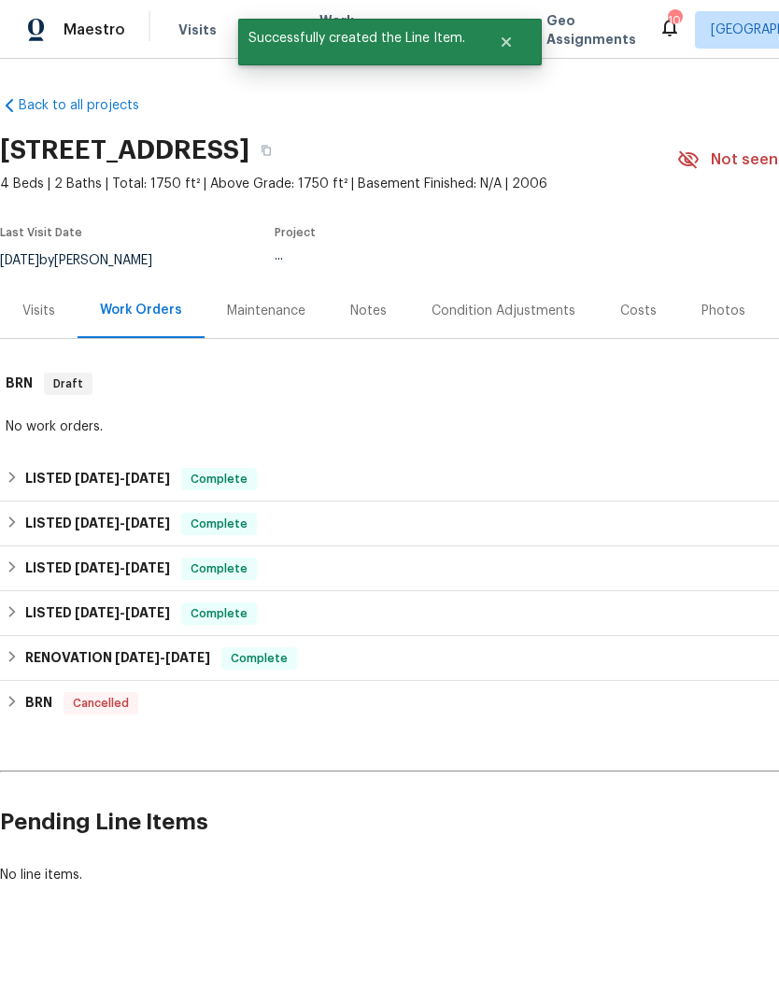
scroll to position [0, 0]
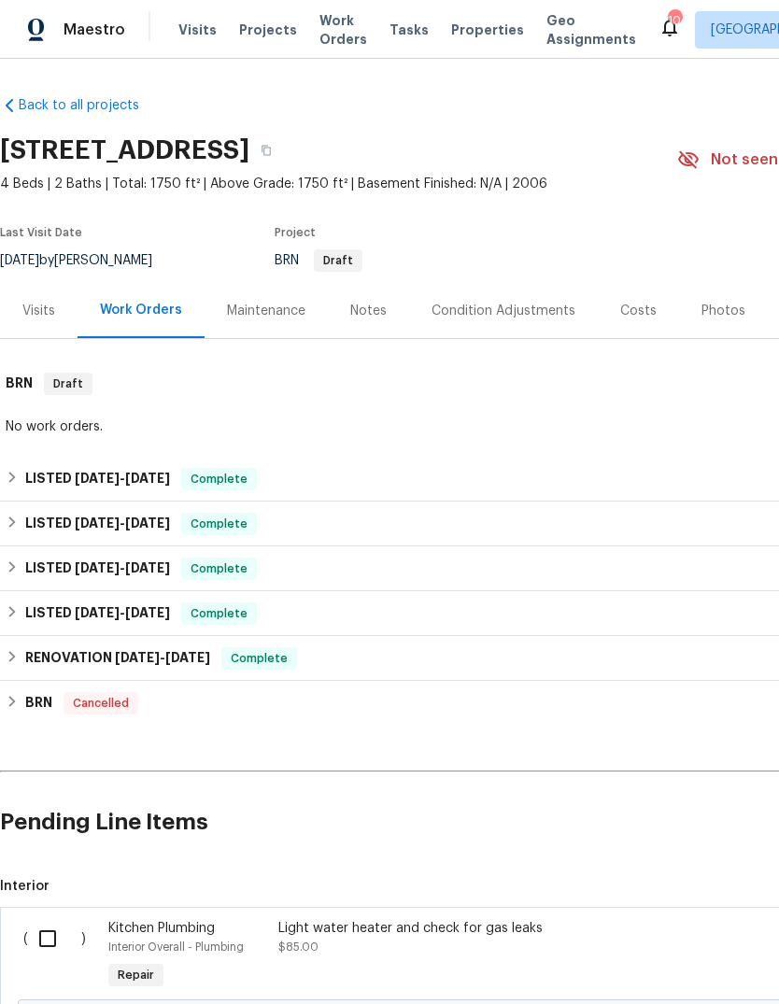
click at [55, 930] on input "checkbox" at bounding box center [54, 938] width 53 height 39
checkbox input "true"
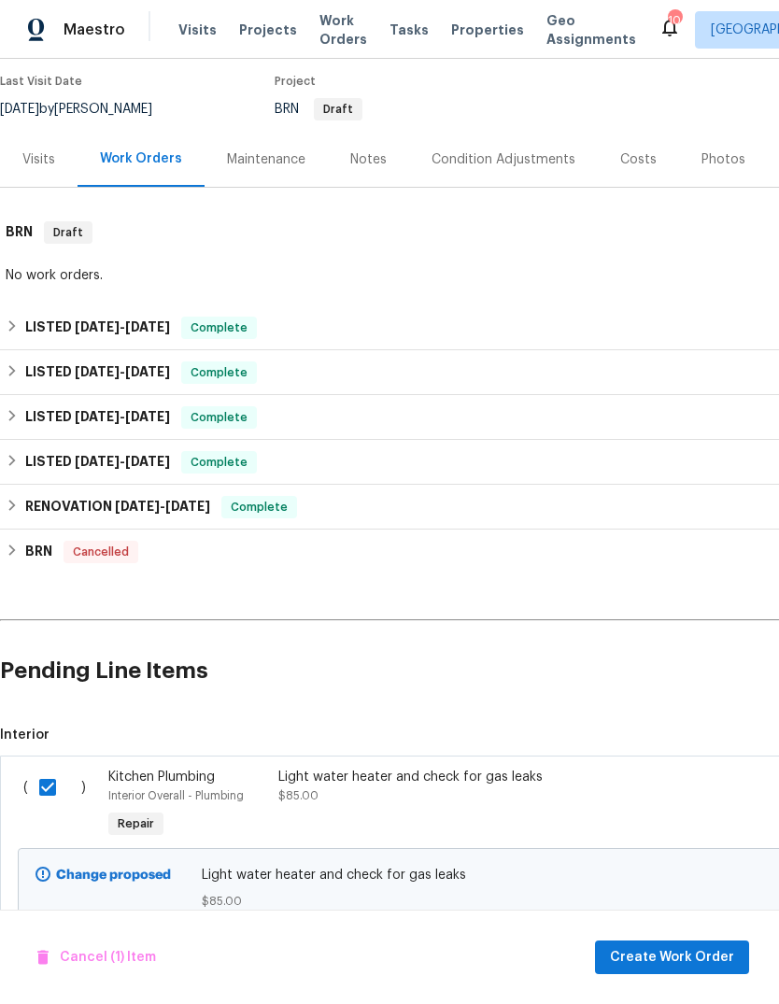
scroll to position [150, 0]
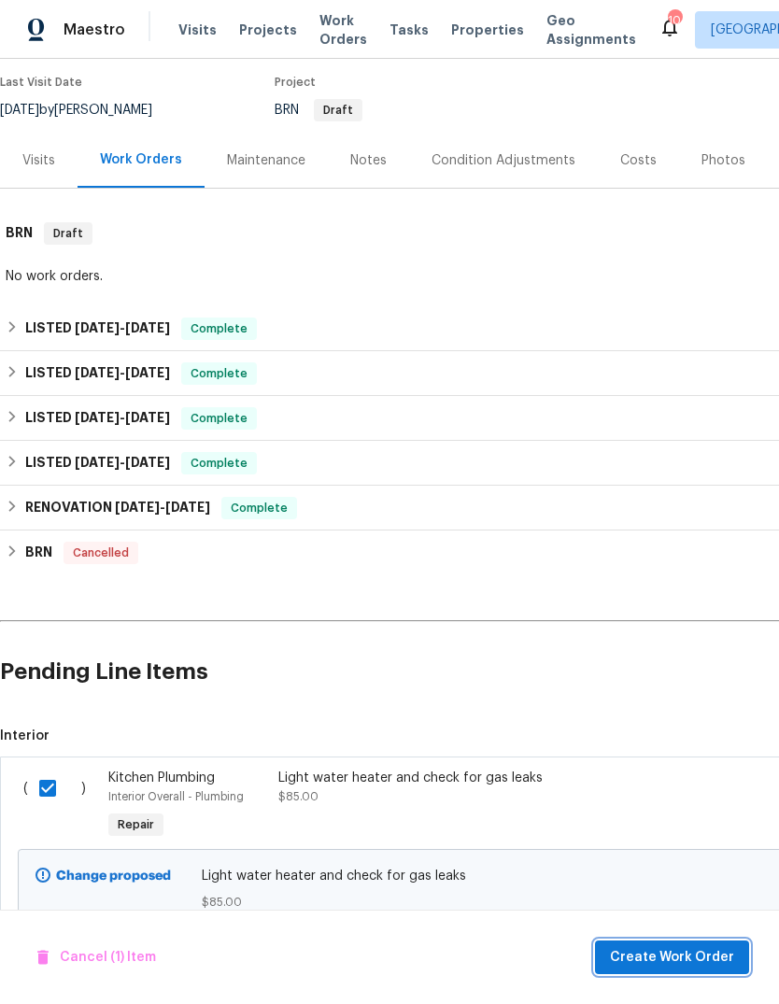
click at [699, 964] on span "Create Work Order" at bounding box center [672, 957] width 124 height 23
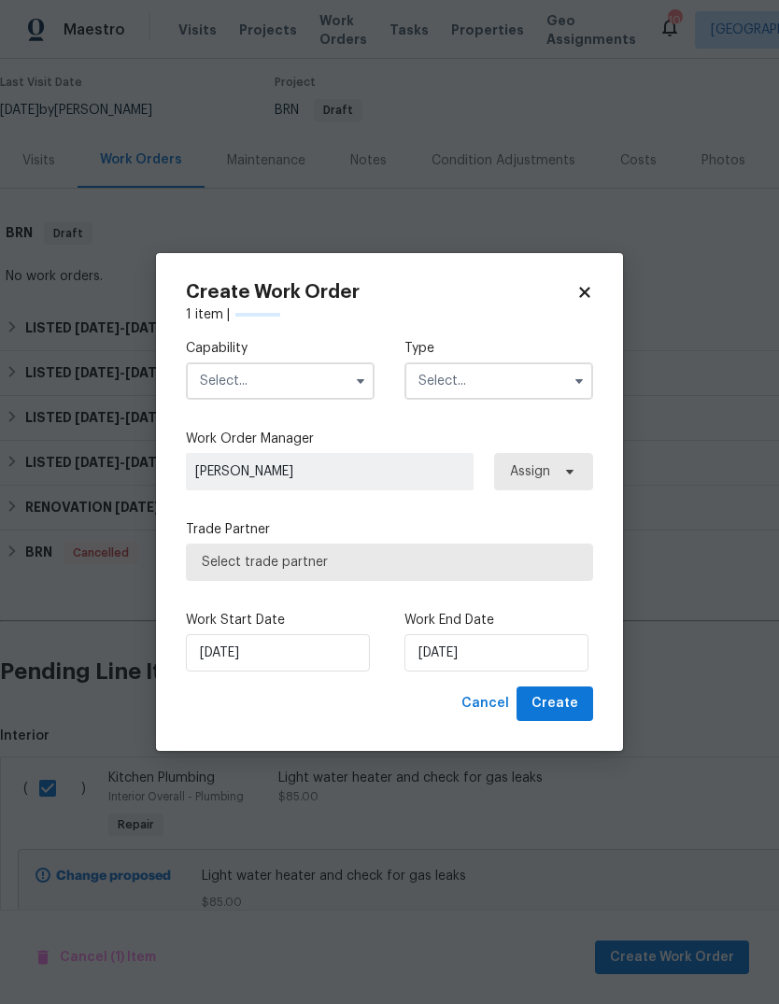
click at [290, 375] on input "text" at bounding box center [280, 380] width 189 height 37
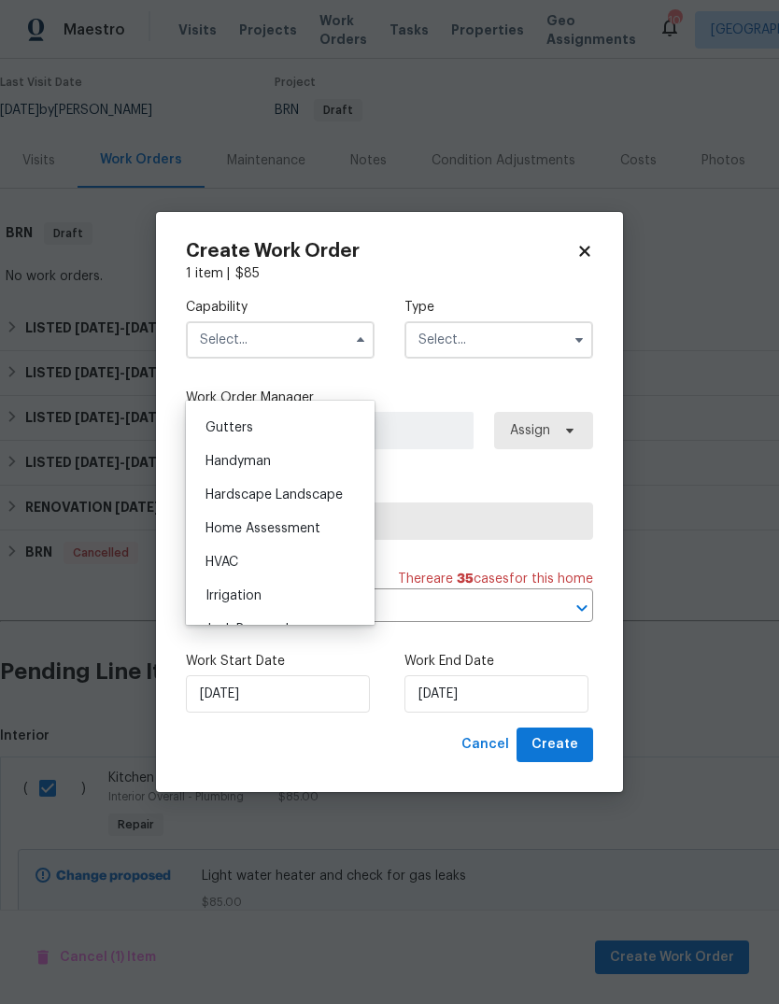
scroll to position [992, 0]
click at [262, 465] on div "Handyman" at bounding box center [280, 458] width 179 height 34
type input "Handyman"
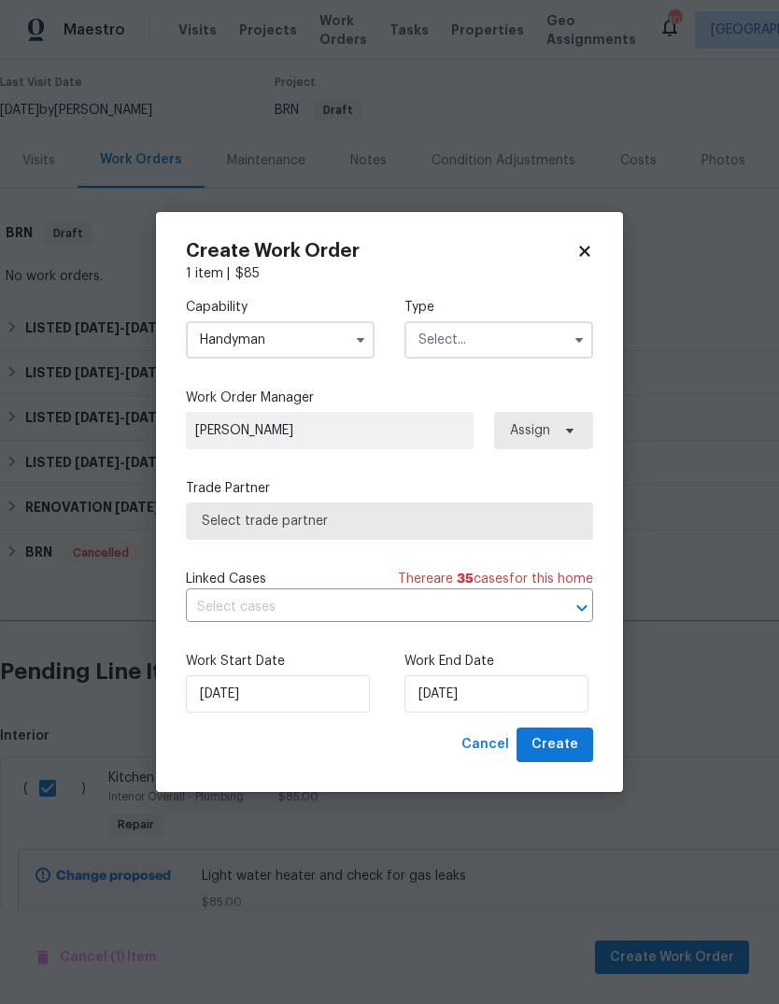
click at [515, 344] on input "text" at bounding box center [498, 339] width 189 height 37
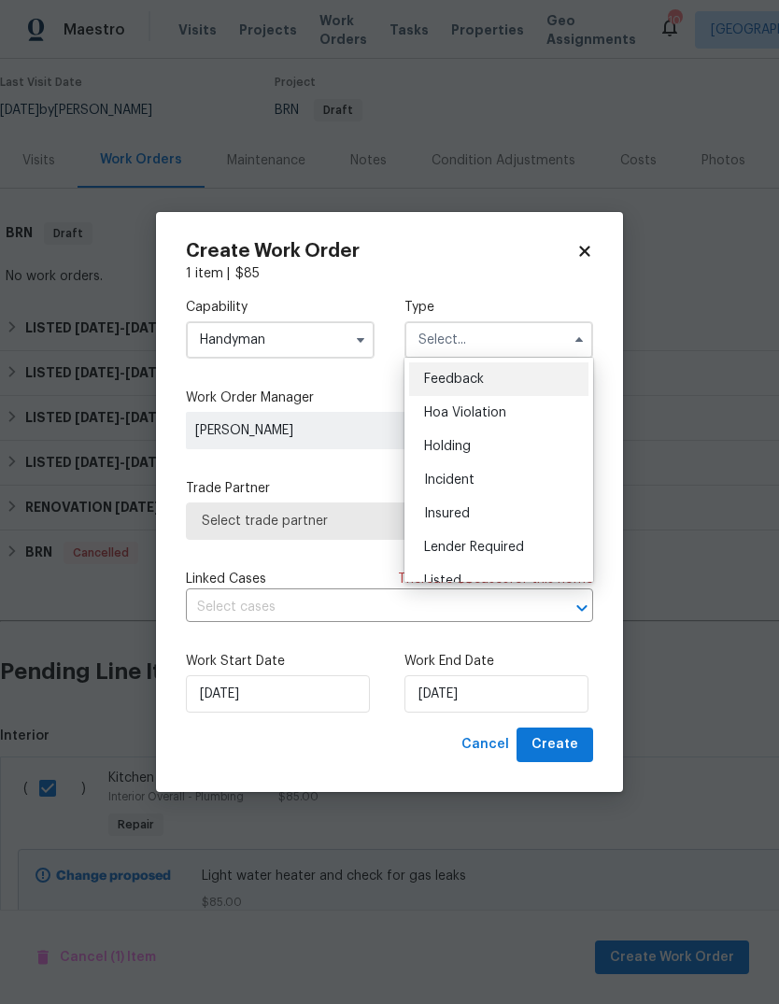
click at [461, 571] on div "Listed" at bounding box center [498, 581] width 179 height 34
type input "Listed"
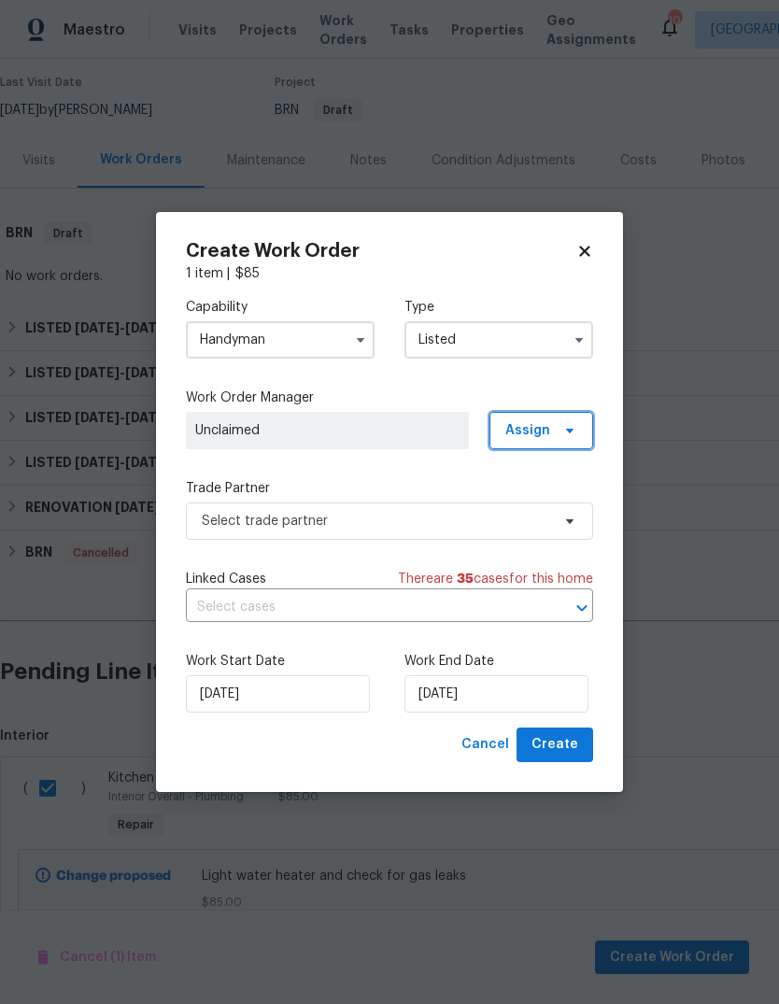
click at [553, 425] on span "Assign" at bounding box center [541, 430] width 104 height 37
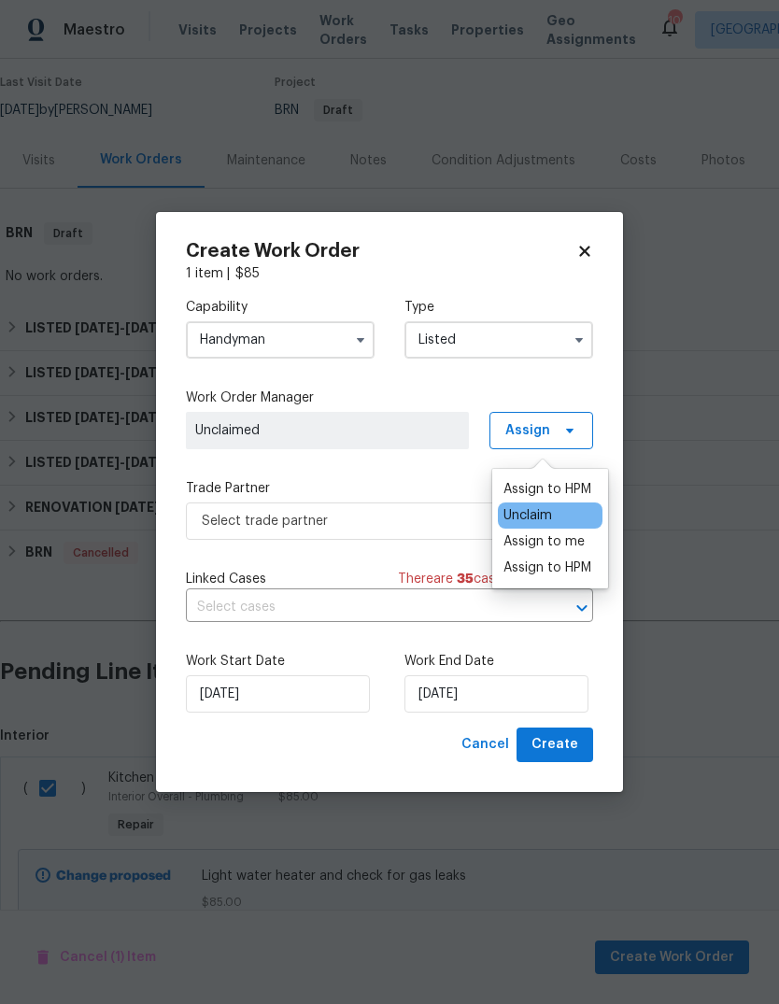
click at [559, 480] on div "Assign to HPM" at bounding box center [547, 489] width 88 height 19
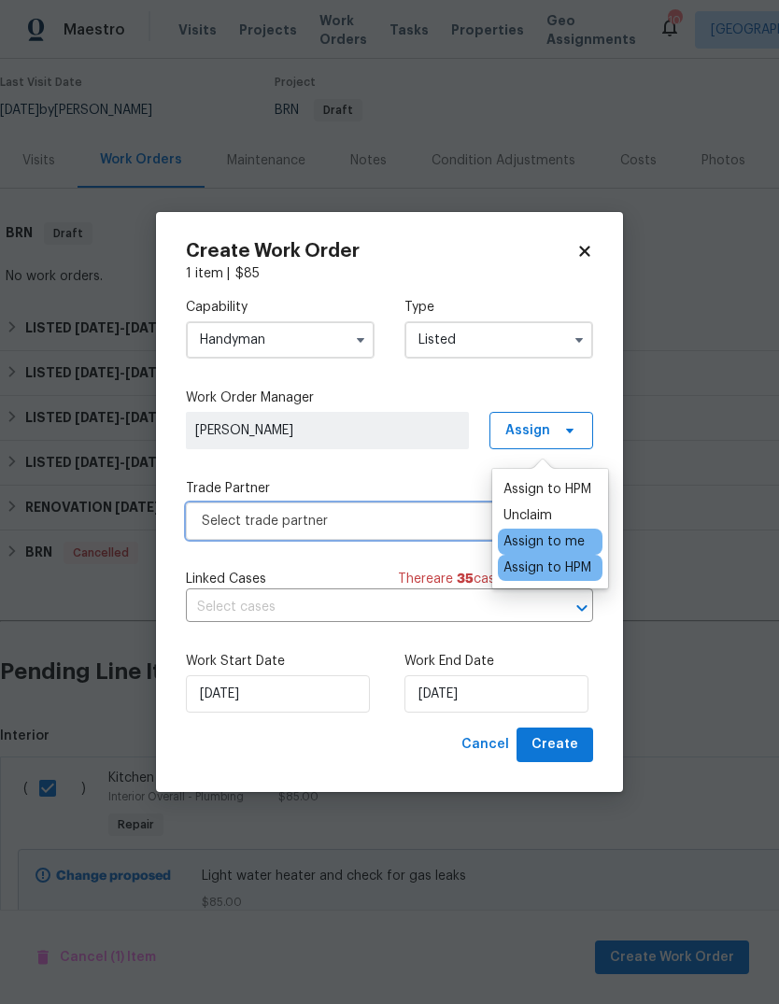
click at [361, 524] on span "Select trade partner" at bounding box center [376, 521] width 348 height 19
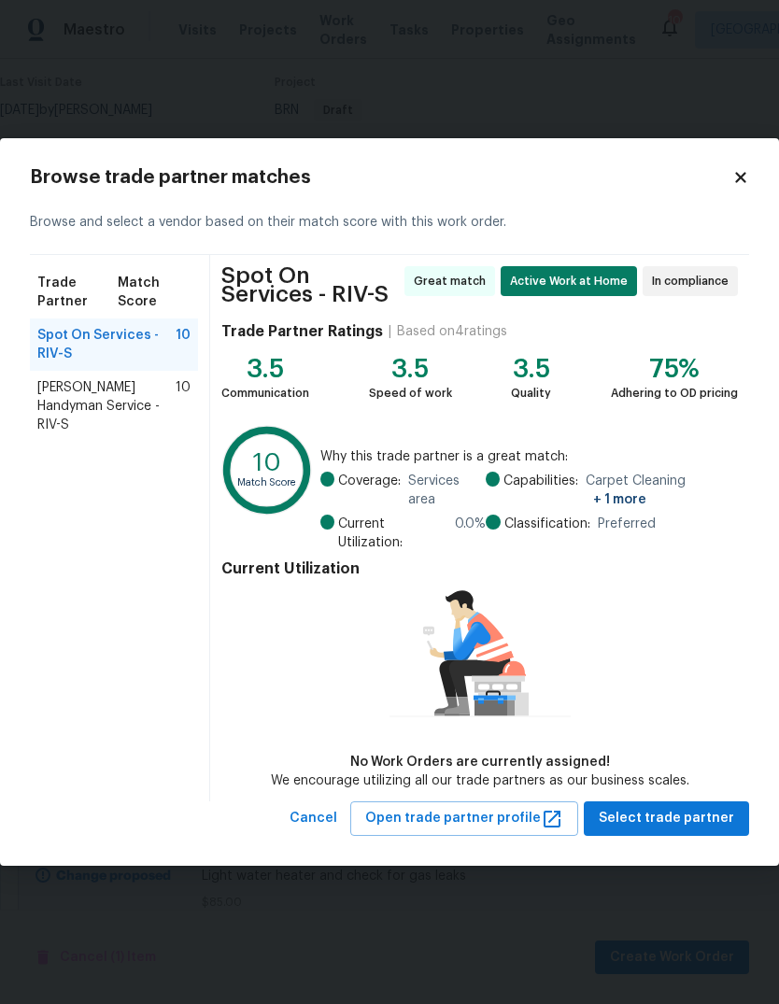
click at [123, 499] on div "Trade Partner Match Score Spot On Services - RIV-S 10 [PERSON_NAME] Handyman Se…" at bounding box center [120, 528] width 180 height 546
click at [124, 398] on span "[PERSON_NAME] Handyman Service - RIV-S" at bounding box center [106, 406] width 138 height 56
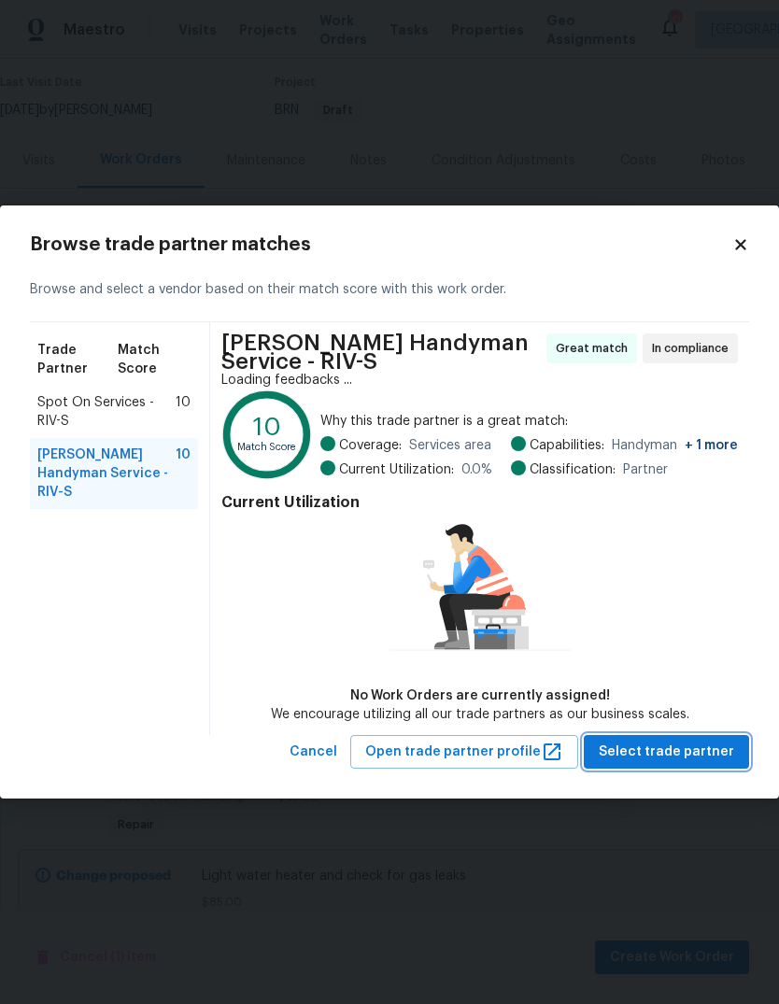
click at [691, 753] on span "Select trade partner" at bounding box center [666, 752] width 135 height 23
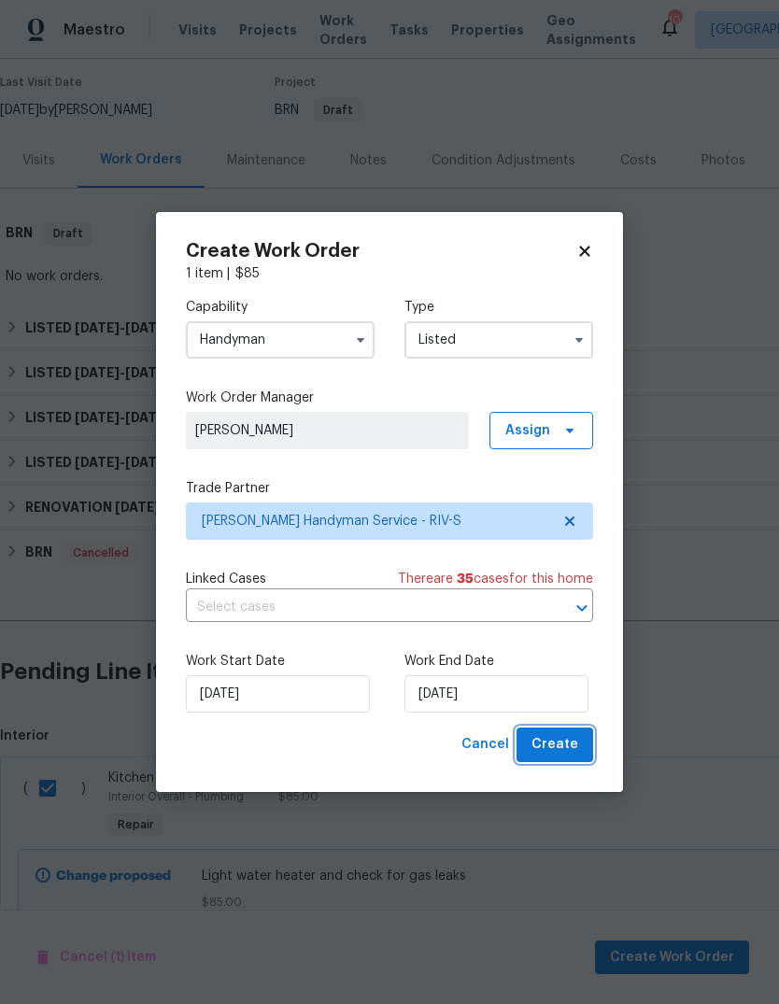
click at [575, 748] on span "Create" at bounding box center [554, 744] width 47 height 23
checkbox input "false"
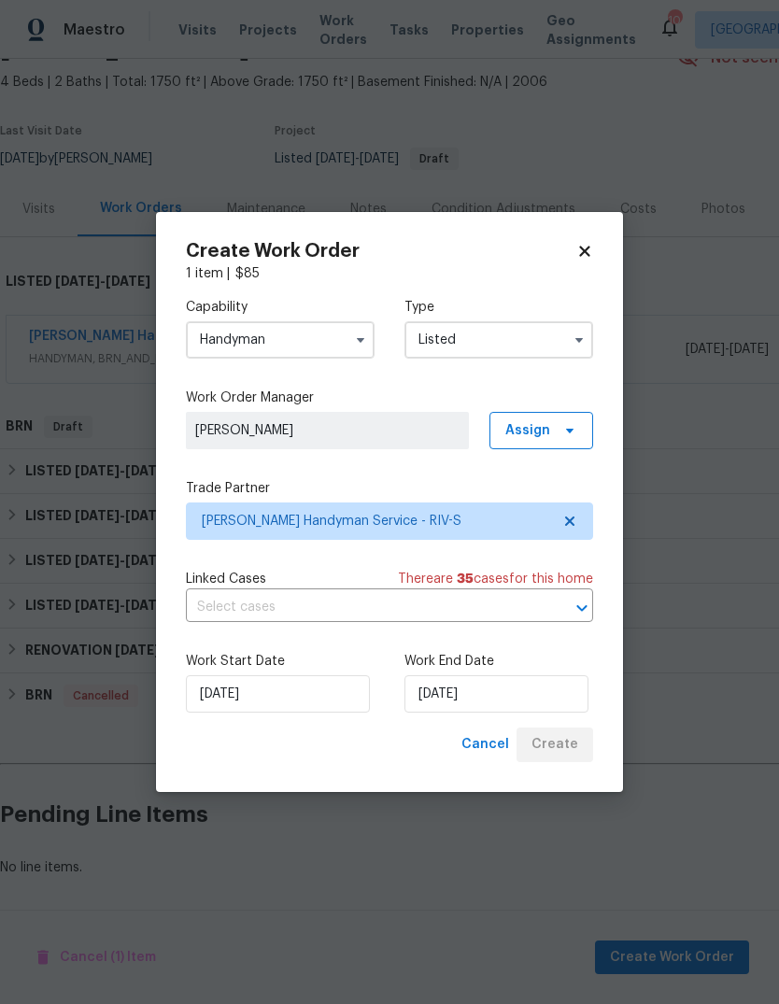
scroll to position [31, 0]
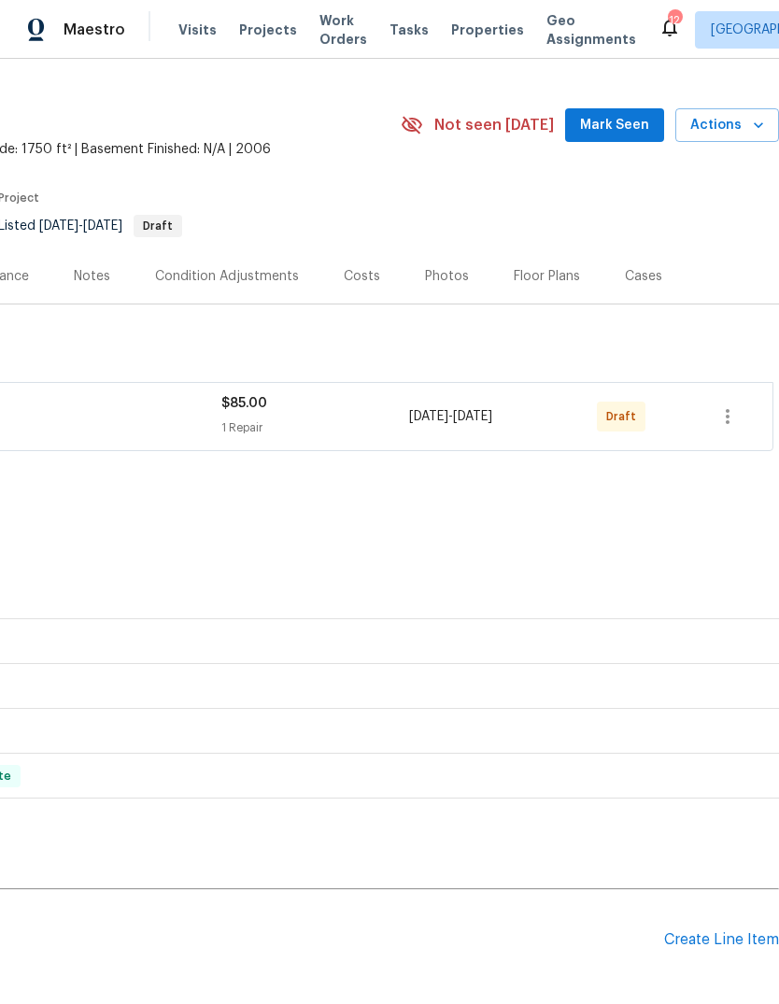
scroll to position [37, 276]
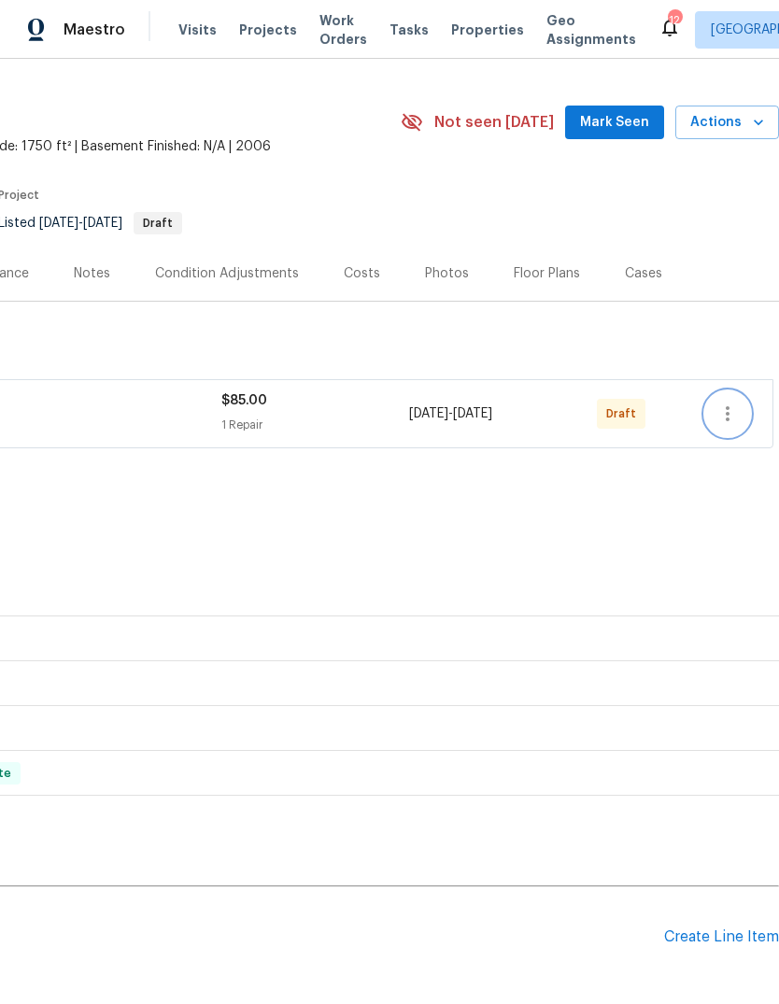
click at [746, 414] on button "button" at bounding box center [727, 413] width 45 height 45
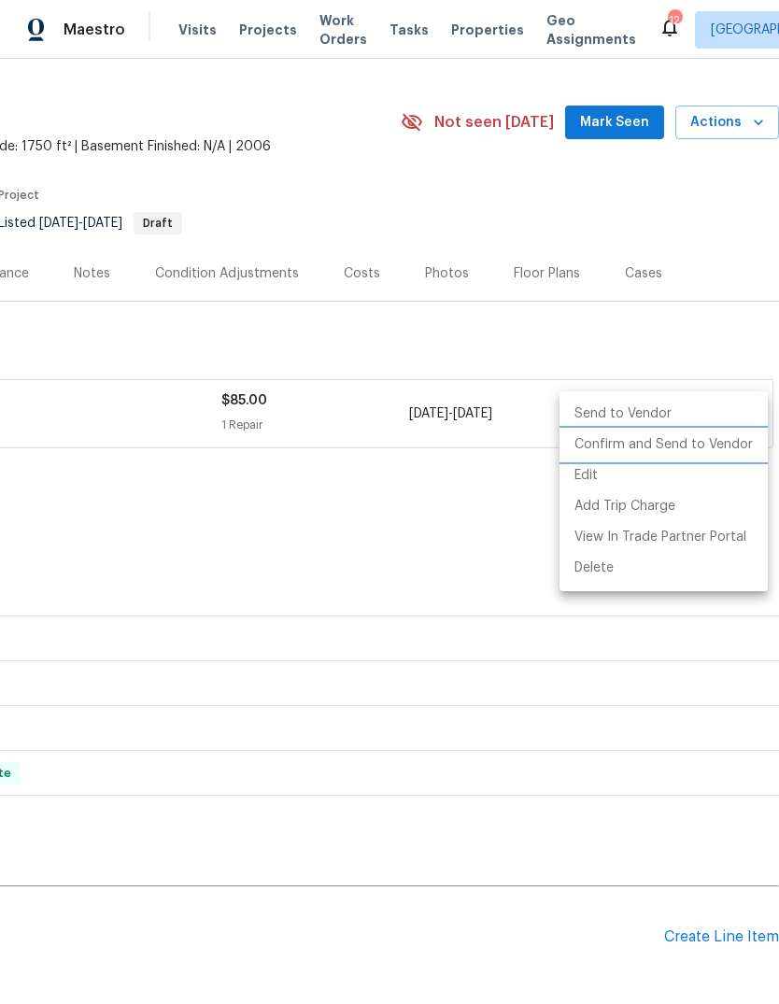
click at [688, 450] on li "Confirm and Send to Vendor" at bounding box center [663, 445] width 208 height 31
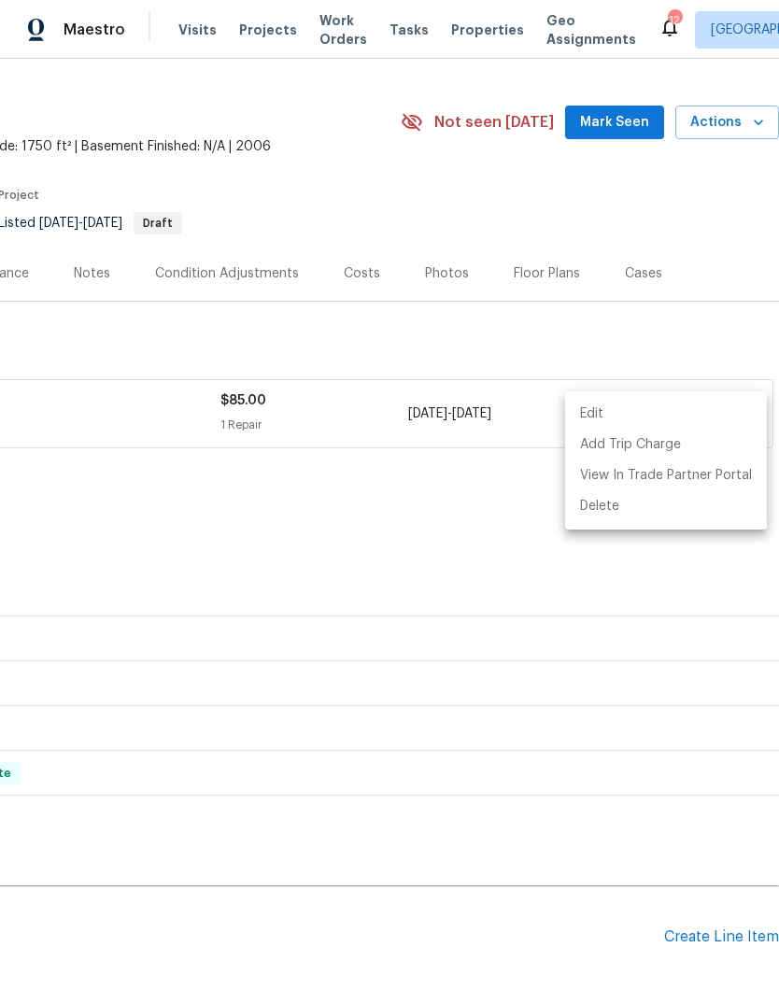
click at [441, 550] on div at bounding box center [389, 502] width 779 height 1004
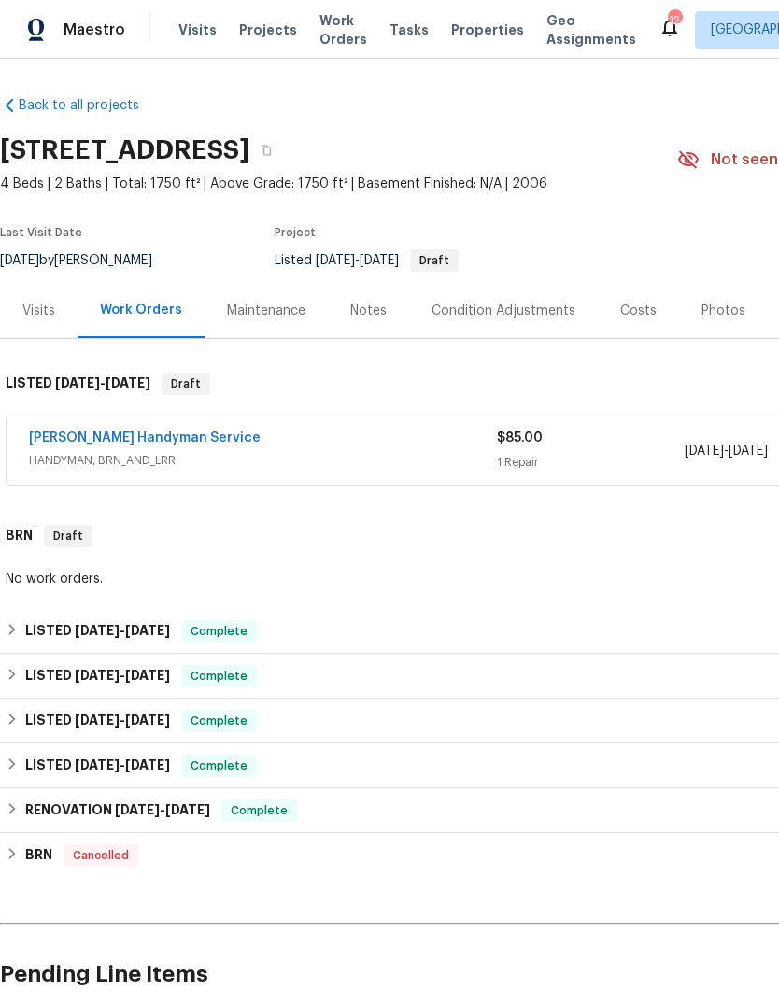
scroll to position [0, 0]
click at [399, 23] on span "Tasks" at bounding box center [408, 29] width 39 height 13
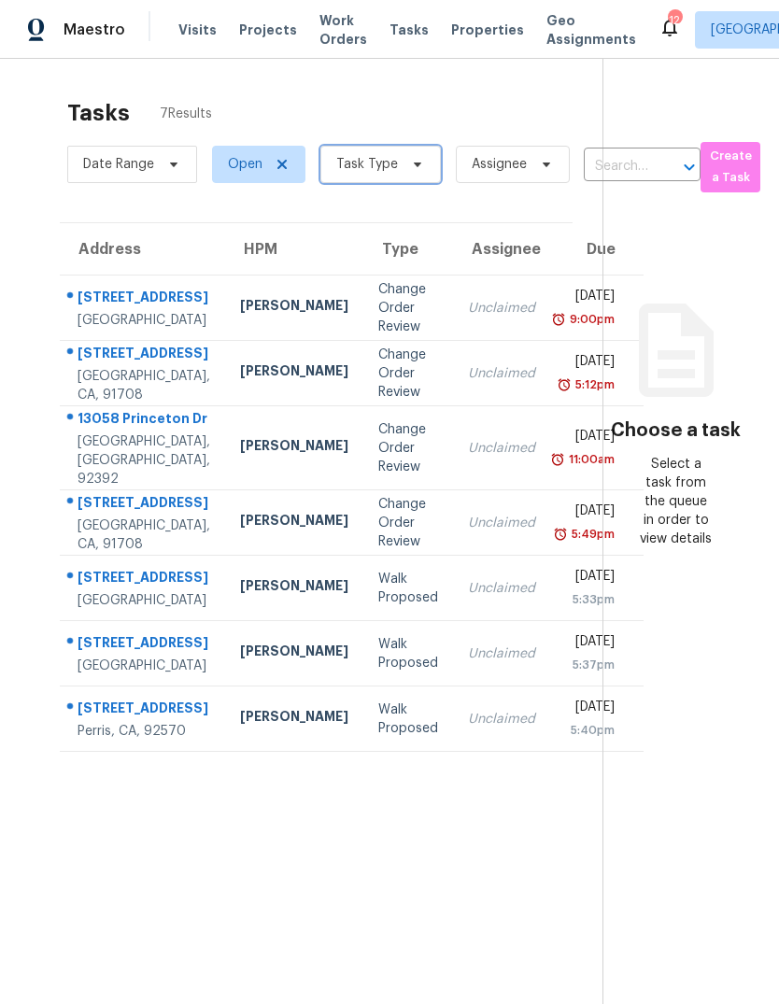
click at [404, 165] on span at bounding box center [414, 164] width 21 height 15
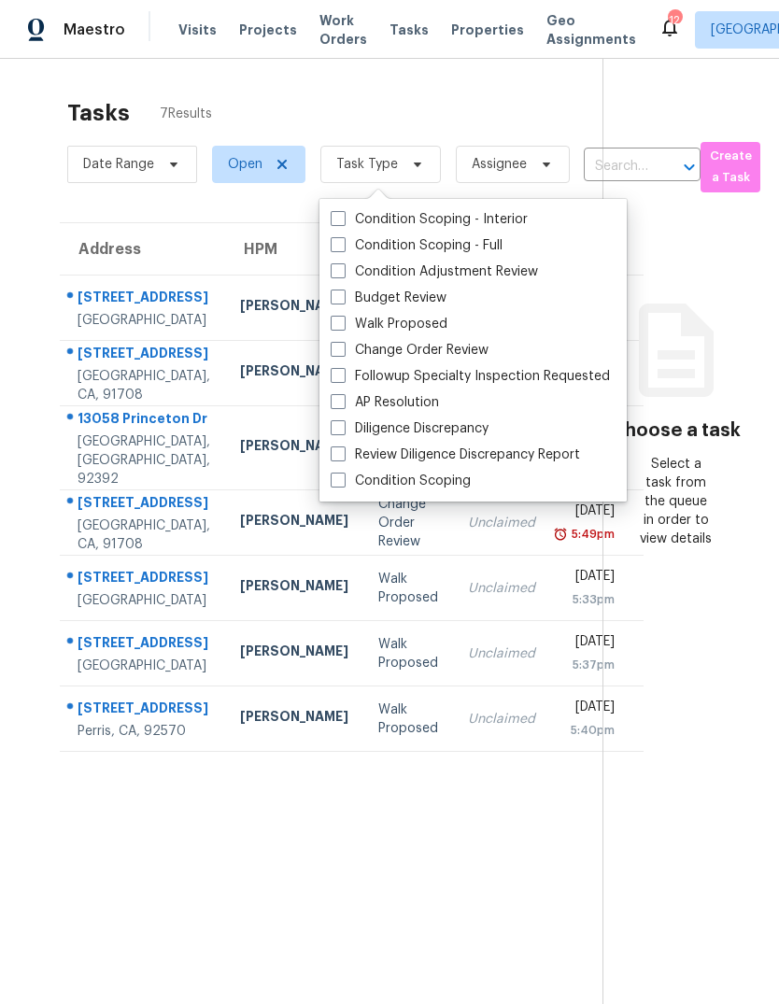
click at [408, 299] on label "Budget Review" at bounding box center [389, 298] width 116 height 19
click at [343, 299] on input "Budget Review" at bounding box center [337, 295] width 12 height 12
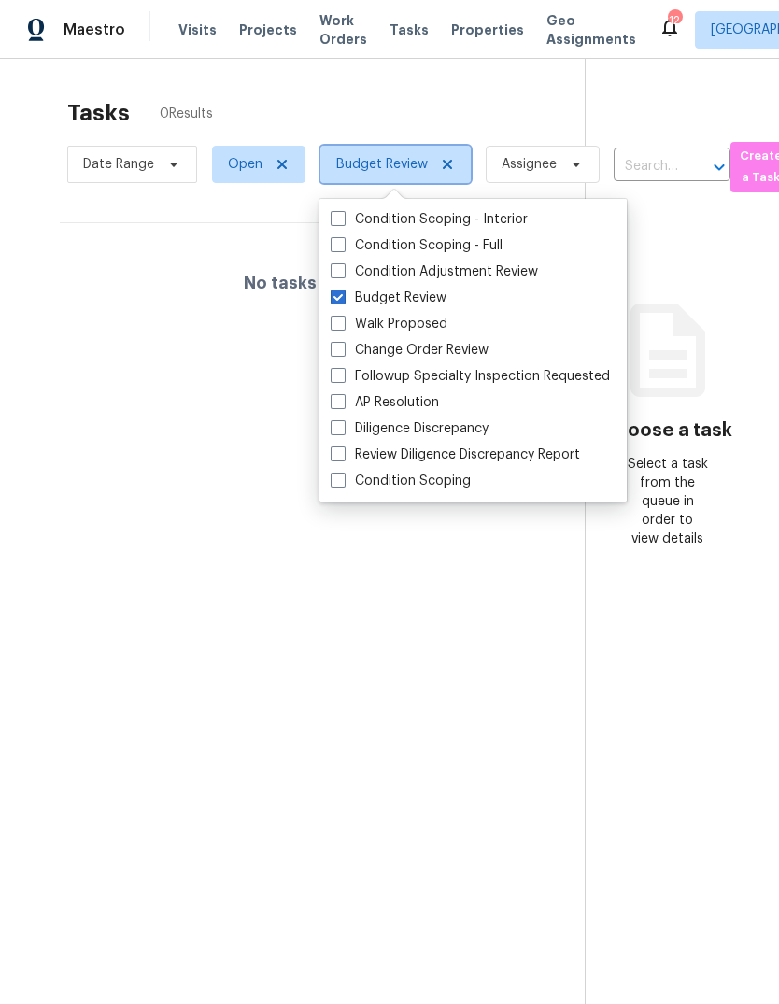
click at [450, 169] on icon at bounding box center [447, 164] width 15 height 15
checkbox input "false"
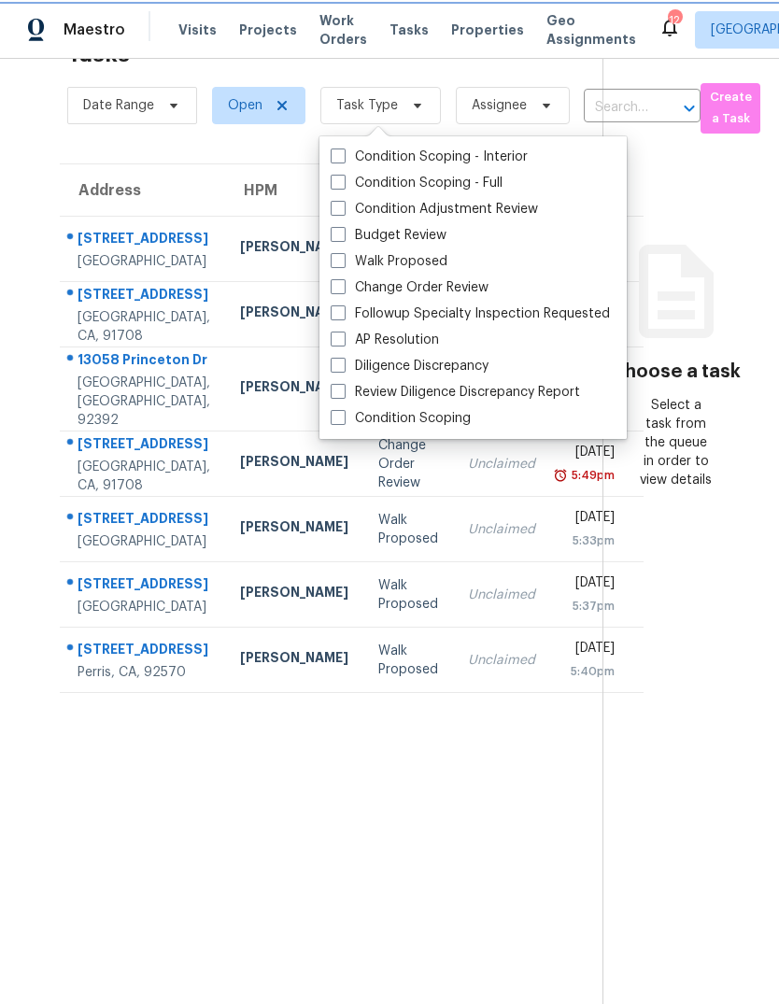
scroll to position [59, 0]
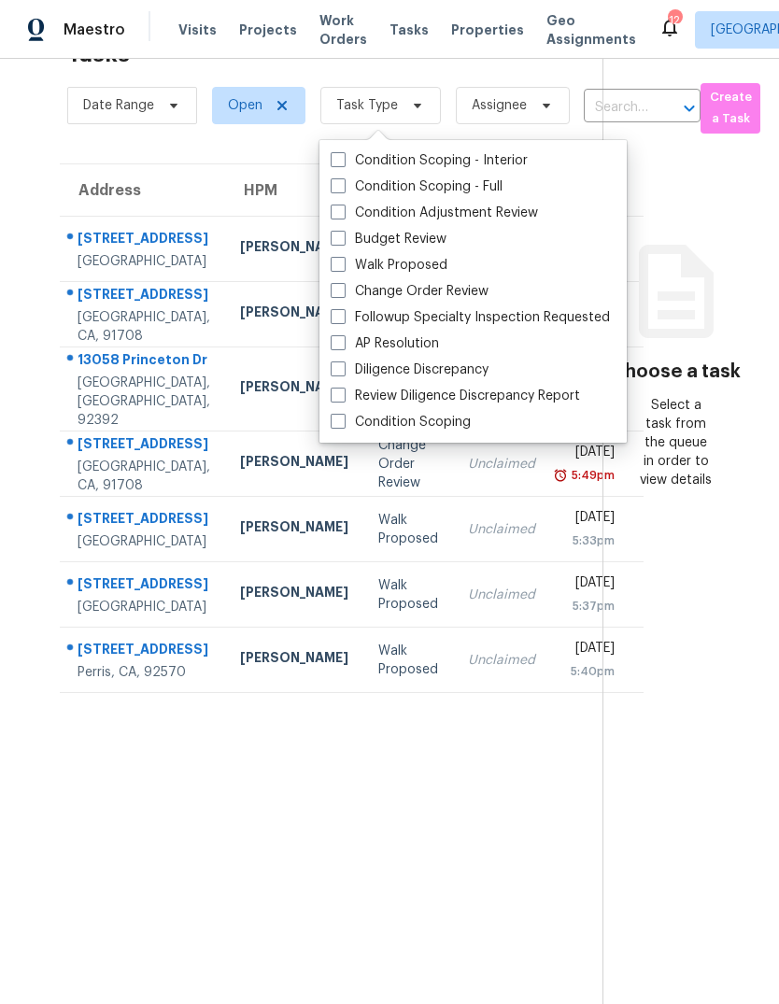
click at [723, 862] on section "Choose a task Select a task from the queue in order to view details" at bounding box center [675, 502] width 147 height 1004
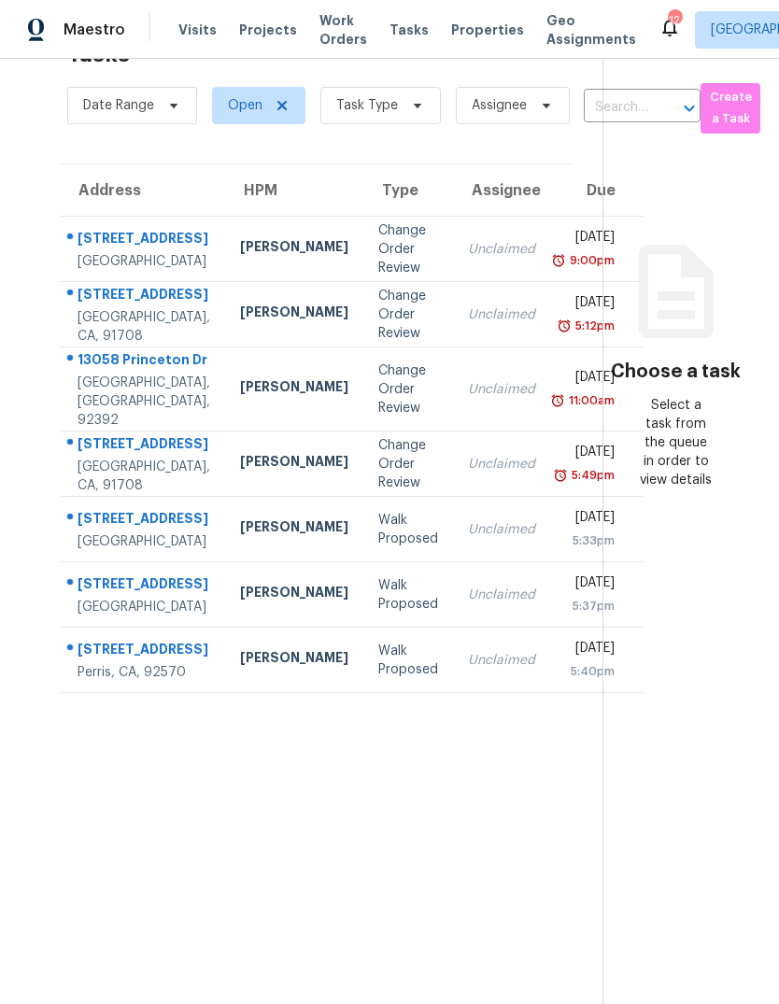
click at [472, 32] on span "Properties" at bounding box center [487, 30] width 73 height 19
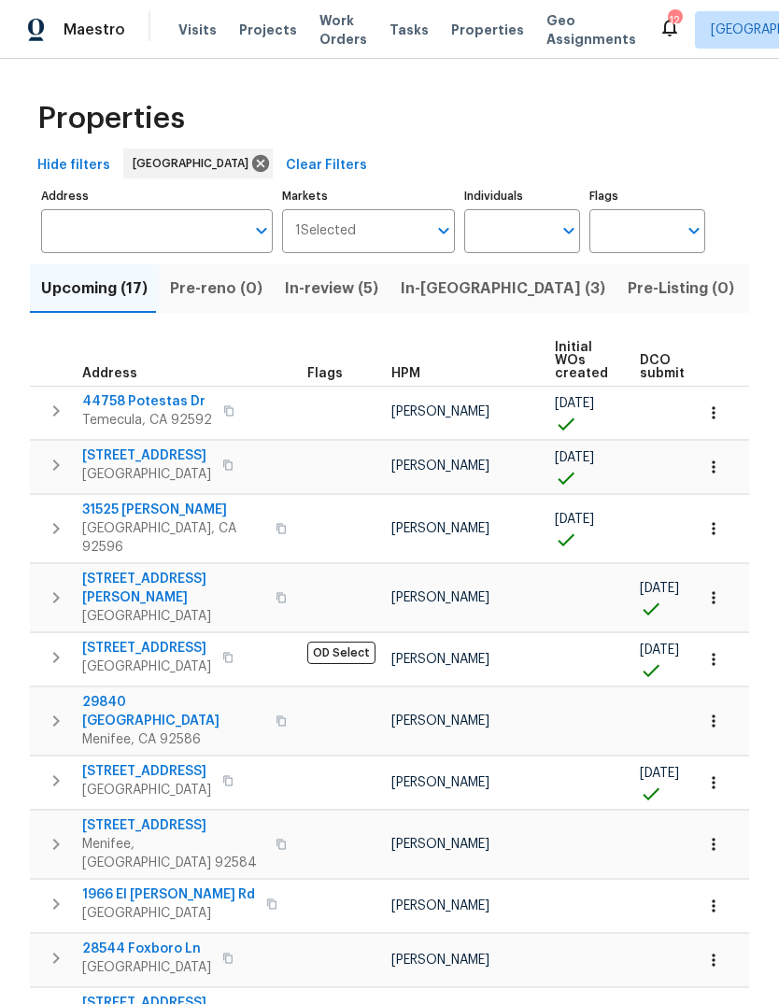
click at [520, 229] on input "Individuals" at bounding box center [508, 231] width 88 height 44
type input "jeff"
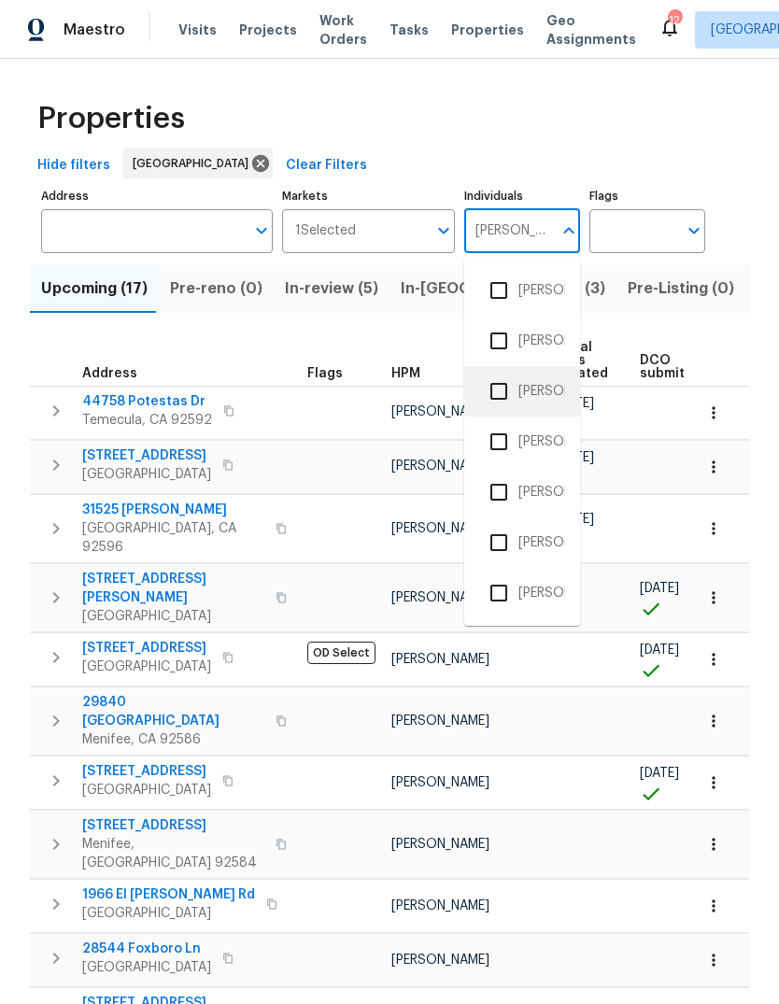
click at [536, 375] on li "[PERSON_NAME]" at bounding box center [522, 391] width 86 height 39
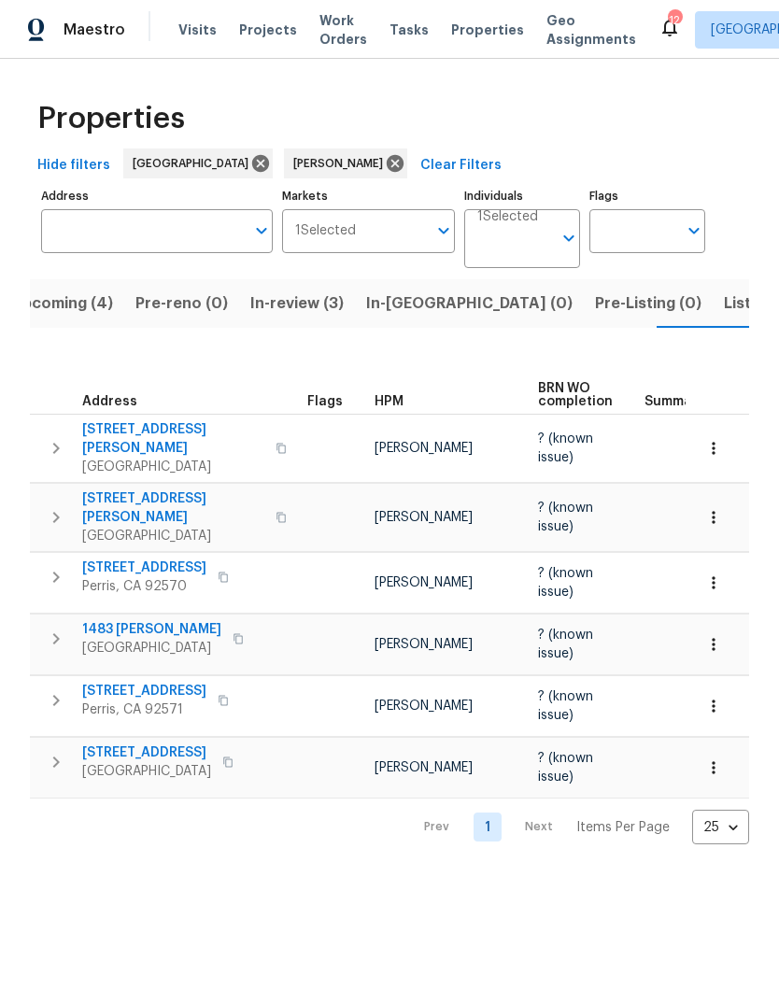
click at [724, 305] on span "Listed (3)" at bounding box center [759, 303] width 70 height 26
